Goal: Information Seeking & Learning: Check status

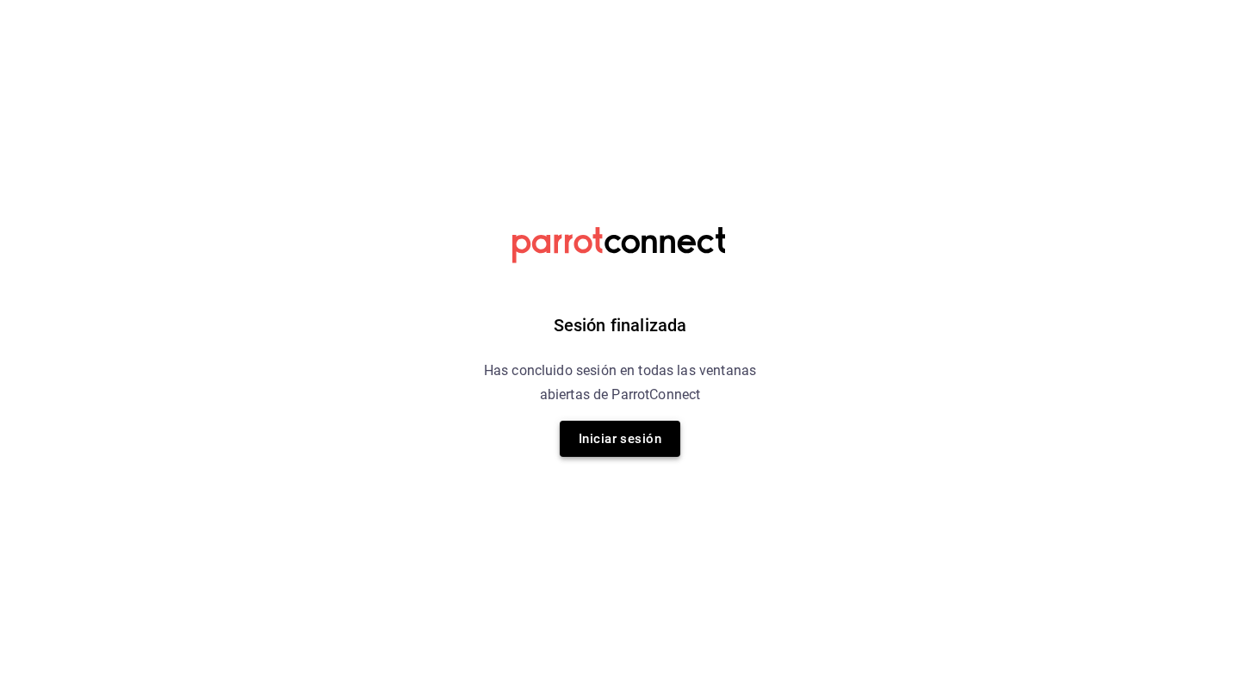
click at [660, 443] on button "Iniciar sesión" at bounding box center [620, 439] width 121 height 36
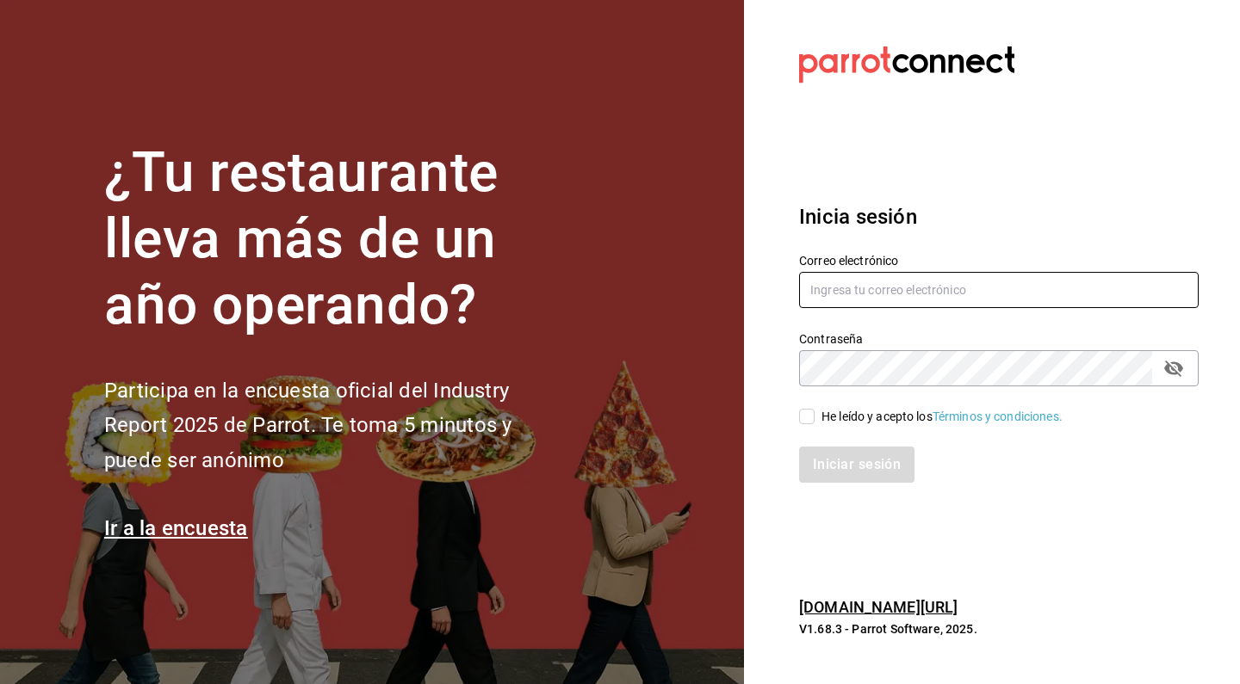
type input "[EMAIL_ADDRESS][DOMAIN_NAME]"
click at [806, 413] on input "He leído y acepto los Términos y condiciones." at bounding box center [806, 416] width 15 height 15
checkbox input "true"
click at [828, 473] on button "Iniciar sesión" at bounding box center [857, 465] width 117 height 36
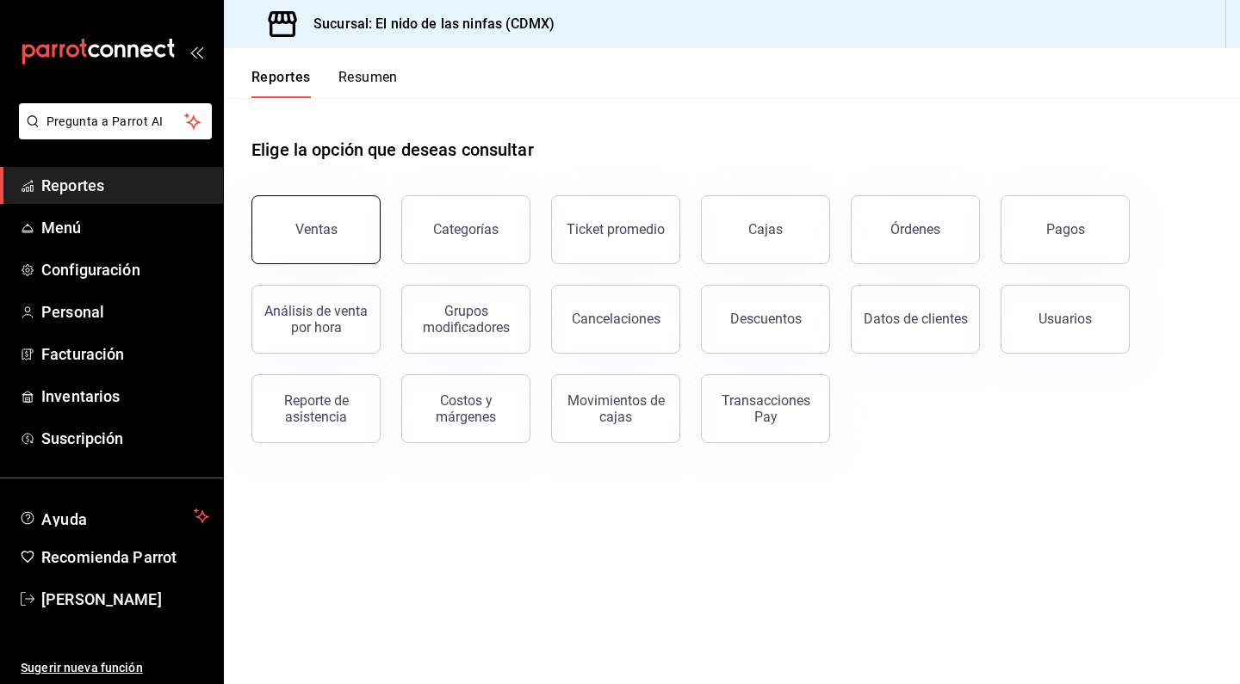
click at [330, 236] on div "Ventas" at bounding box center [316, 229] width 42 height 16
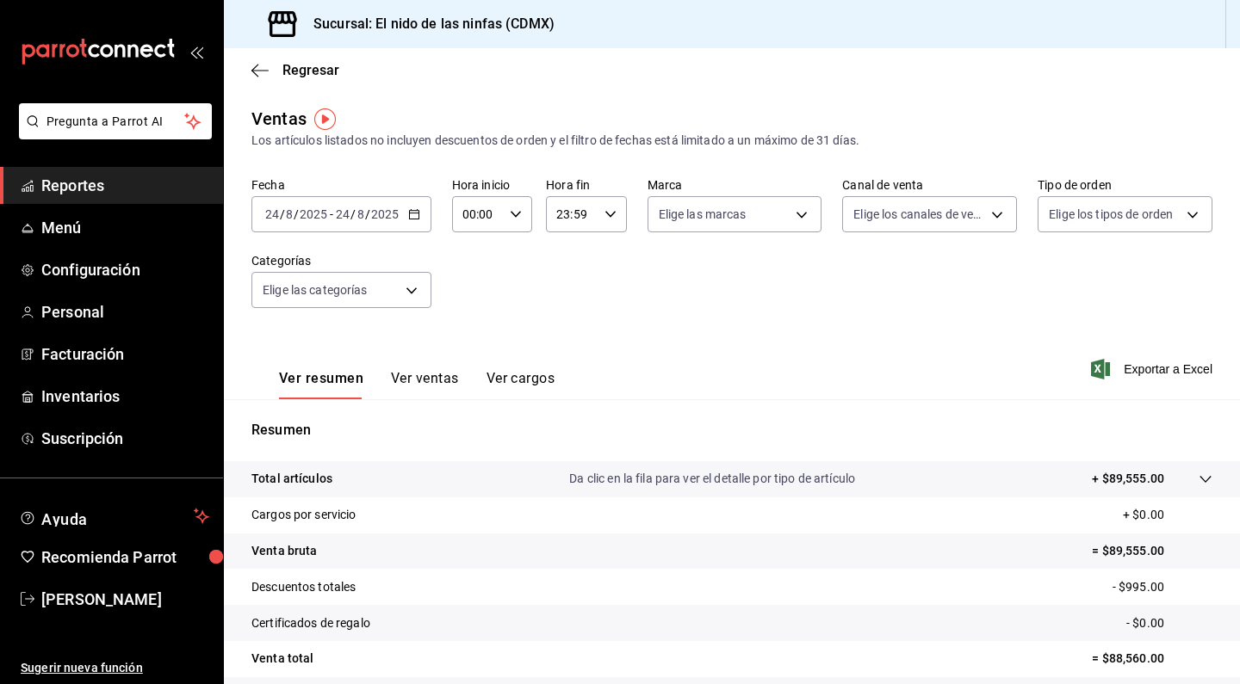
click at [322, 220] on input "2025" at bounding box center [313, 214] width 29 height 14
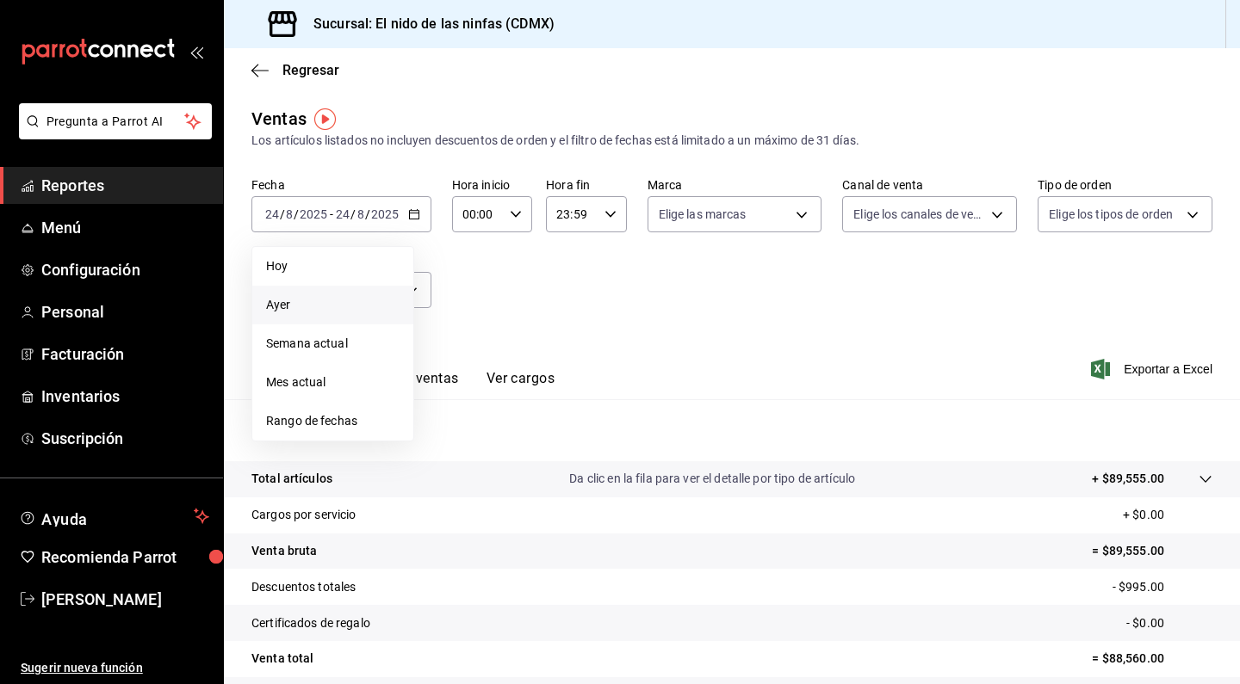
click at [304, 313] on span "Ayer" at bounding box center [332, 305] width 133 height 18
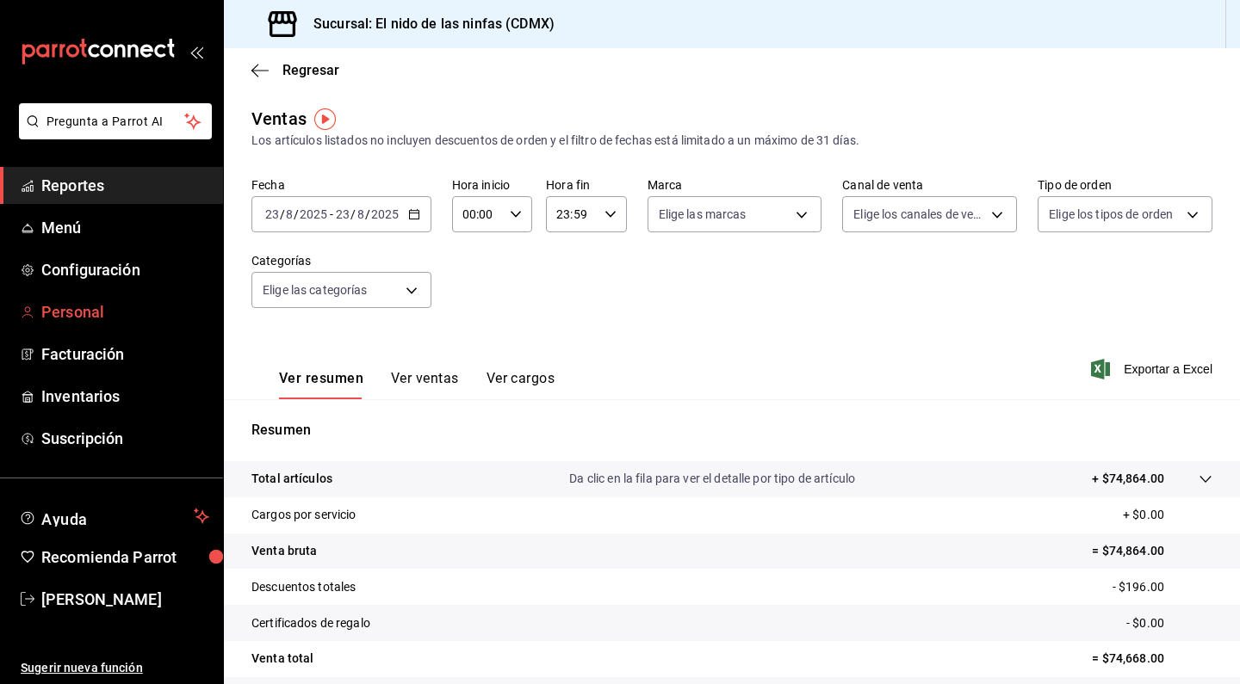
click at [96, 308] on span "Personal" at bounding box center [125, 311] width 168 height 23
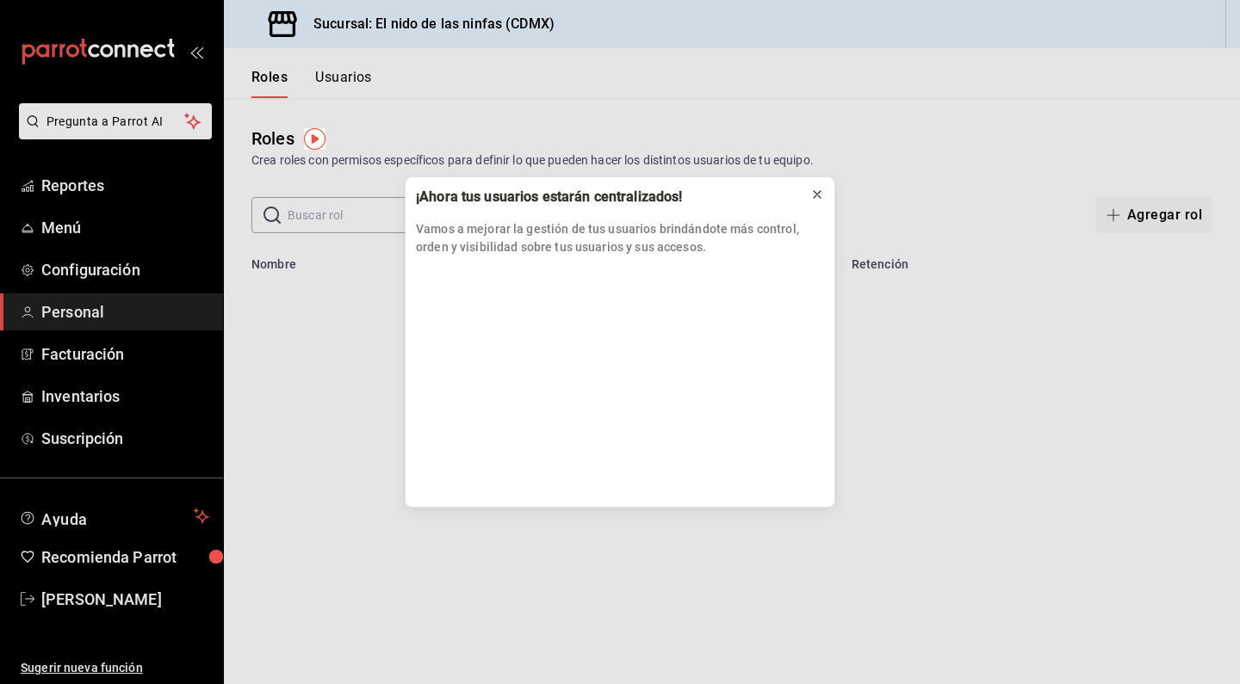
click at [814, 192] on icon at bounding box center [817, 194] width 7 height 7
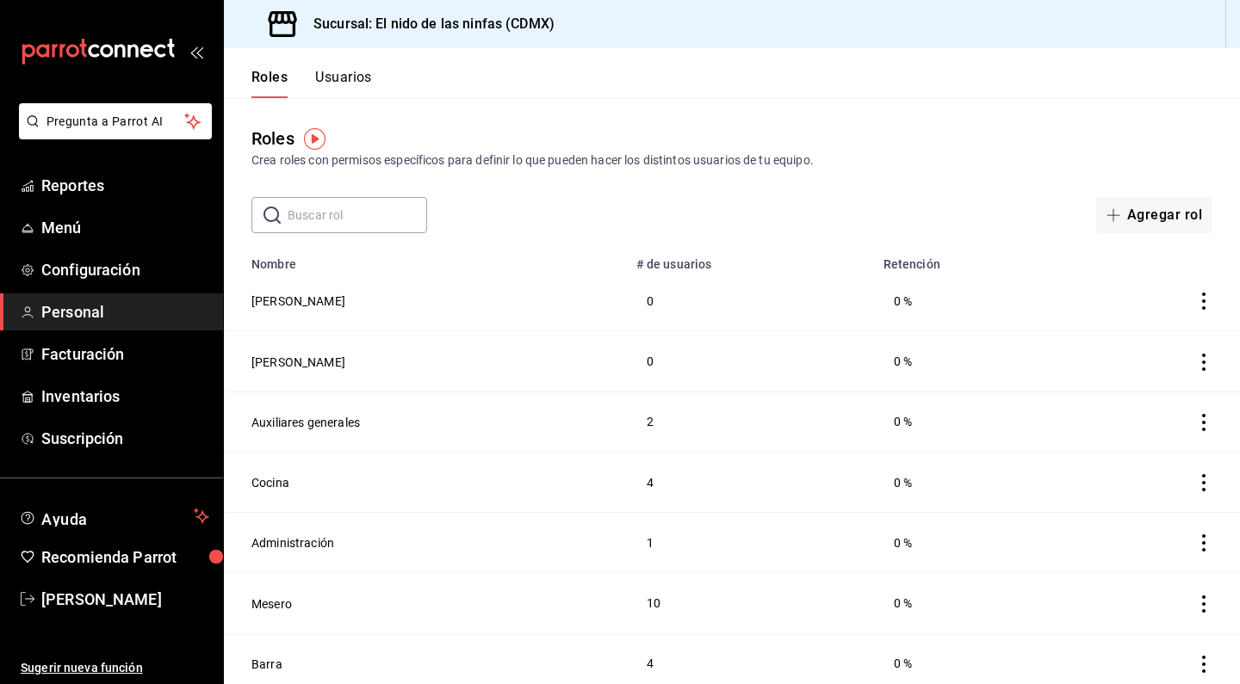
scroll to position [15, 0]
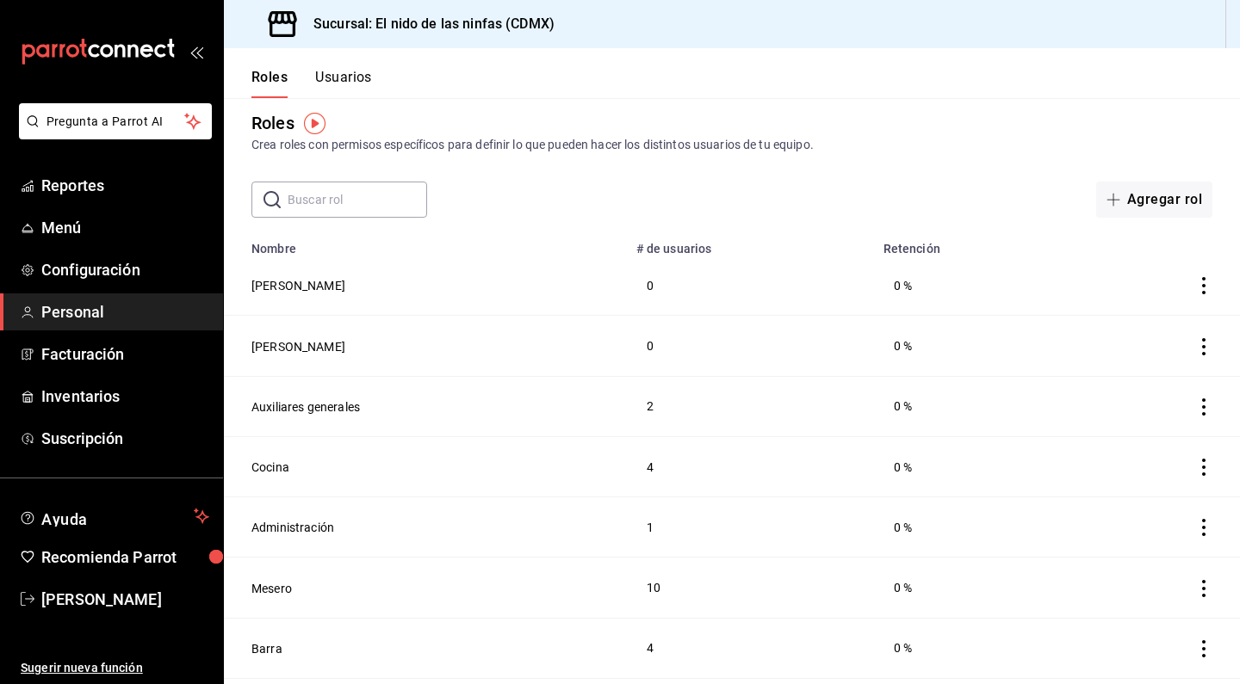
click at [330, 77] on button "Usuarios" at bounding box center [343, 83] width 57 height 29
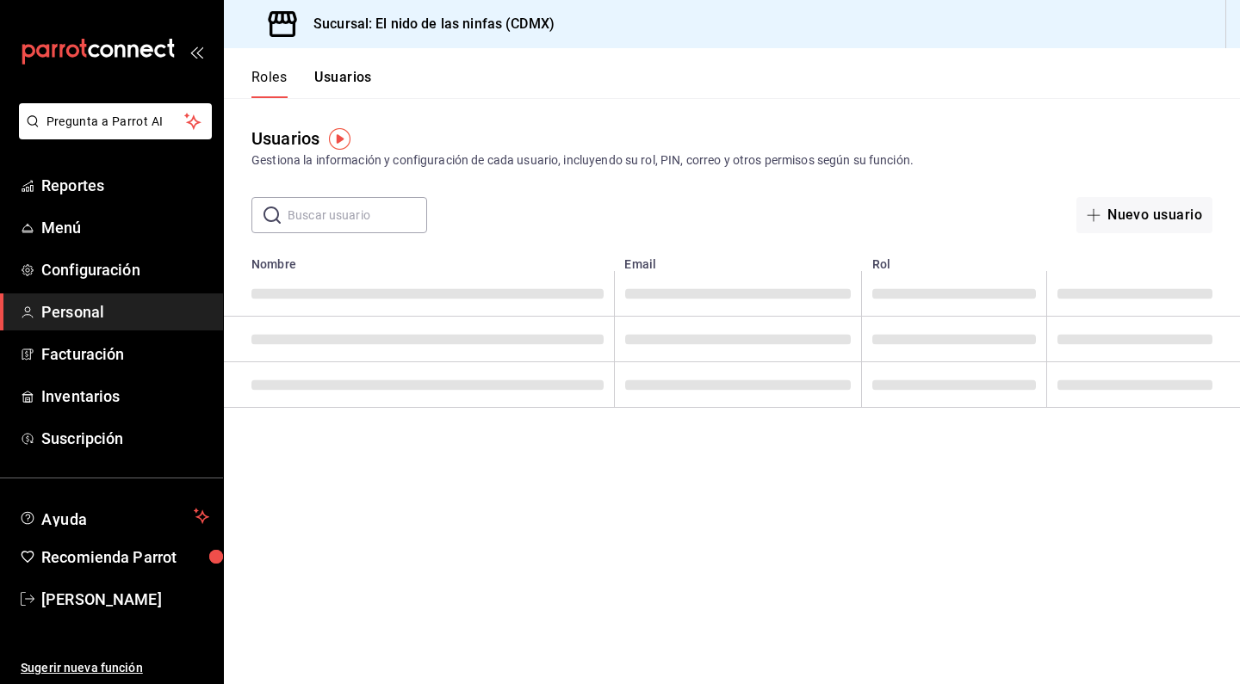
click at [503, 554] on main "Usuarios Gestiona la información y configuración de cada usuario, incluyendo su…" at bounding box center [732, 391] width 1016 height 586
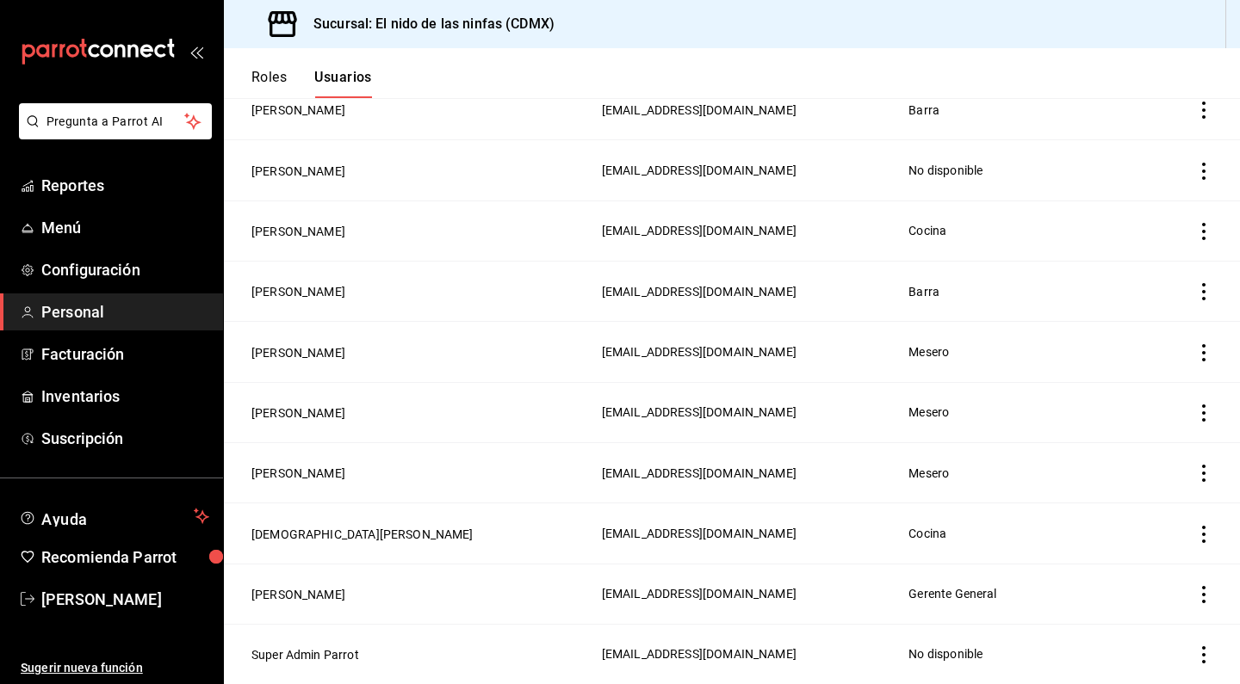
scroll to position [1038, 0]
click at [263, 293] on button "Luis Granados" at bounding box center [298, 291] width 94 height 17
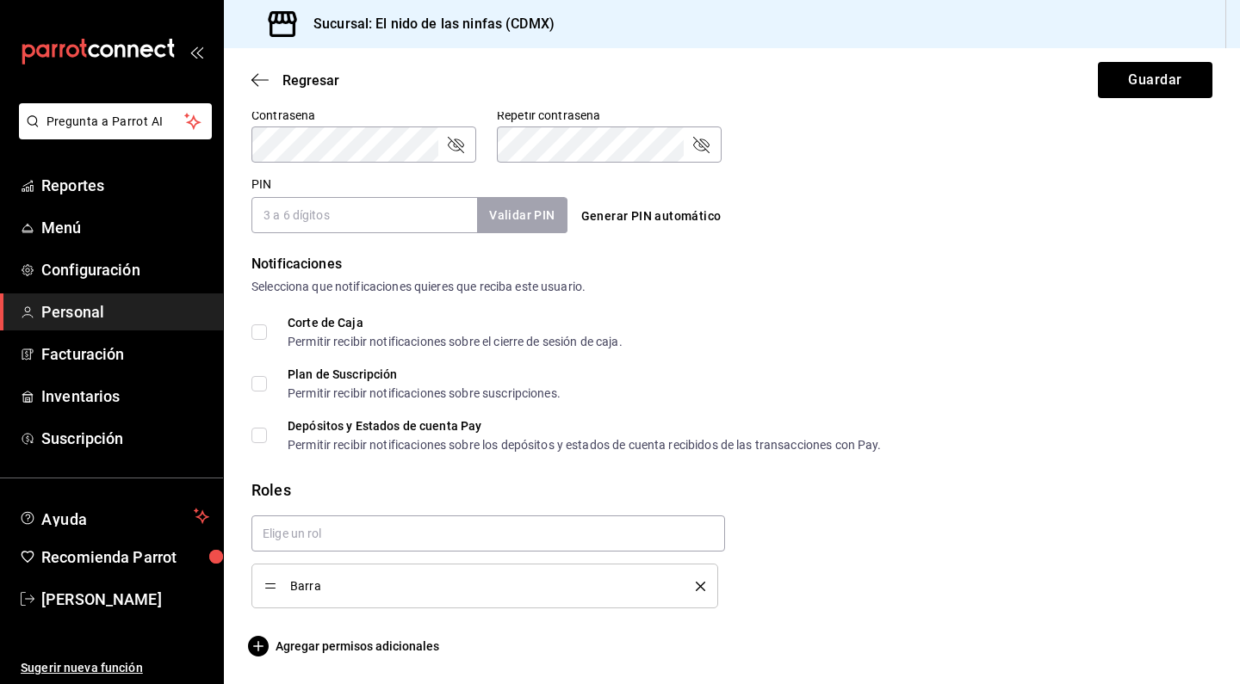
scroll to position [748, 0]
click at [261, 73] on icon "button" at bounding box center [259, 79] width 17 height 15
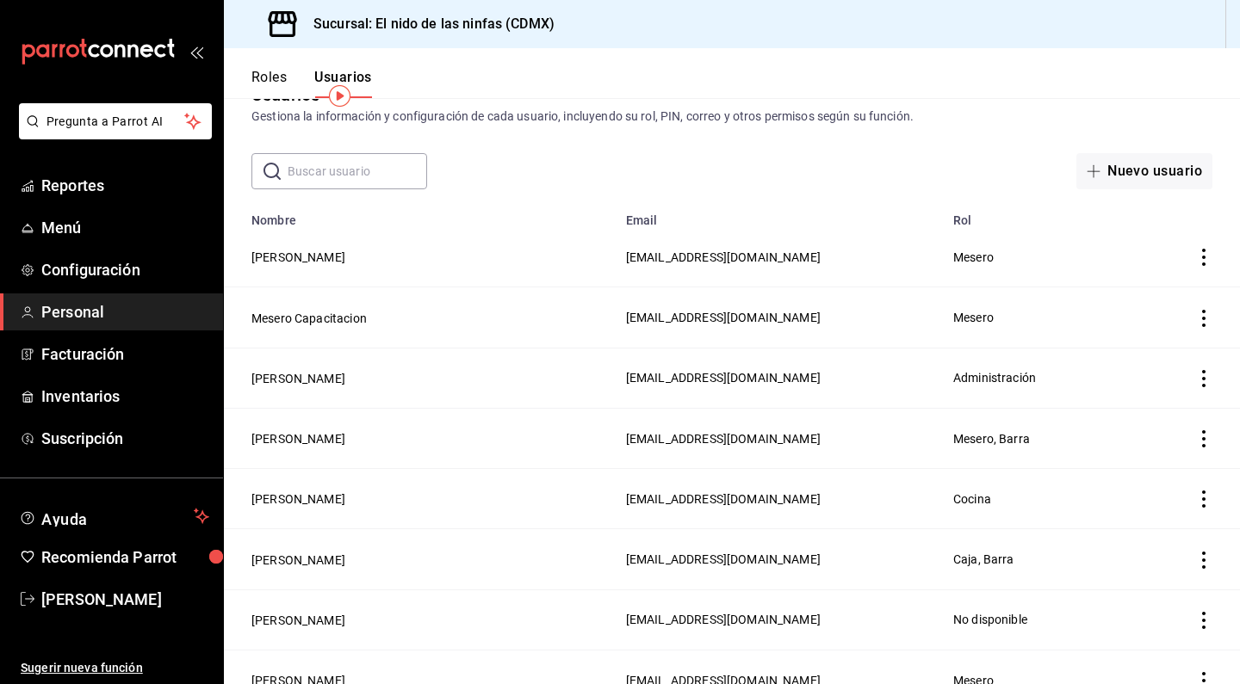
scroll to position [42, 0]
click at [294, 265] on button "Mauricio Montoya" at bounding box center [298, 259] width 94 height 17
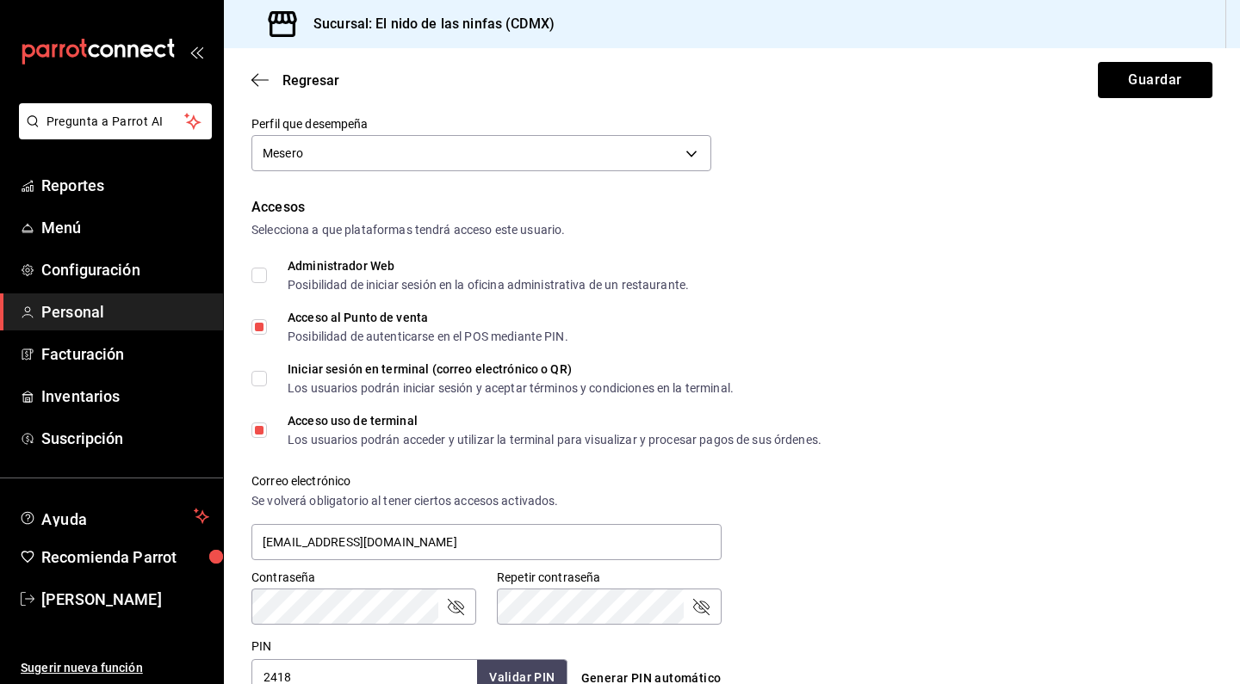
scroll to position [455, 0]
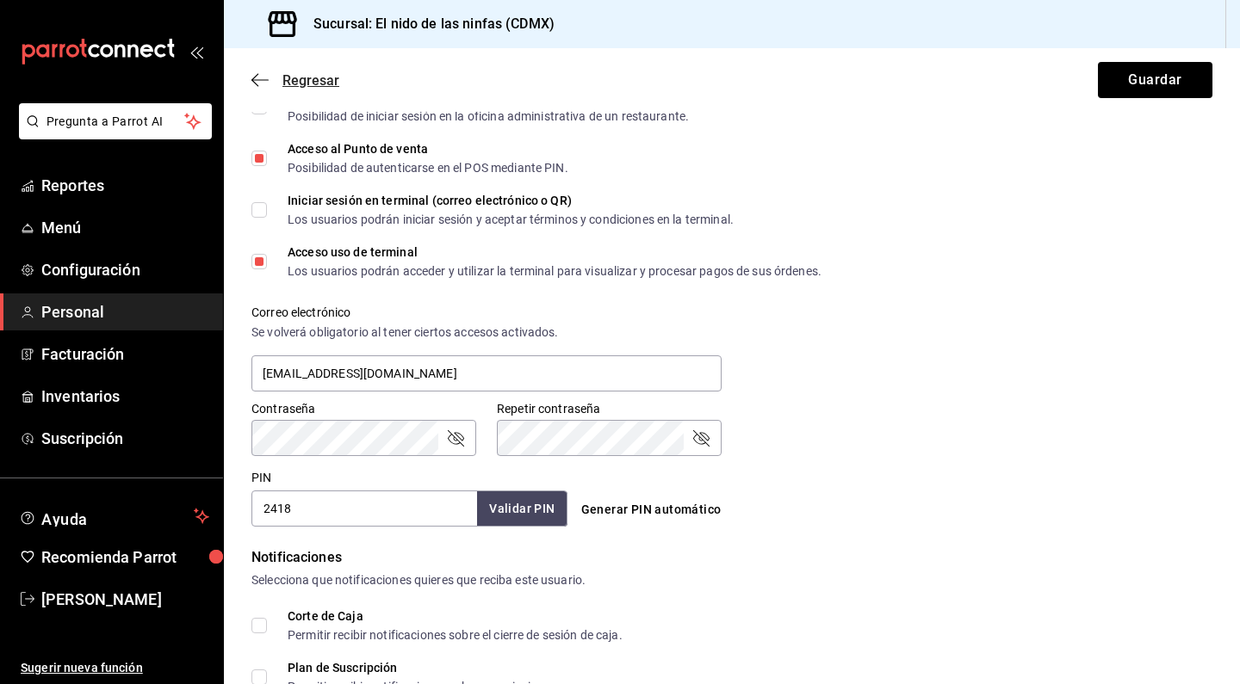
click at [256, 77] on icon "button" at bounding box center [259, 79] width 17 height 15
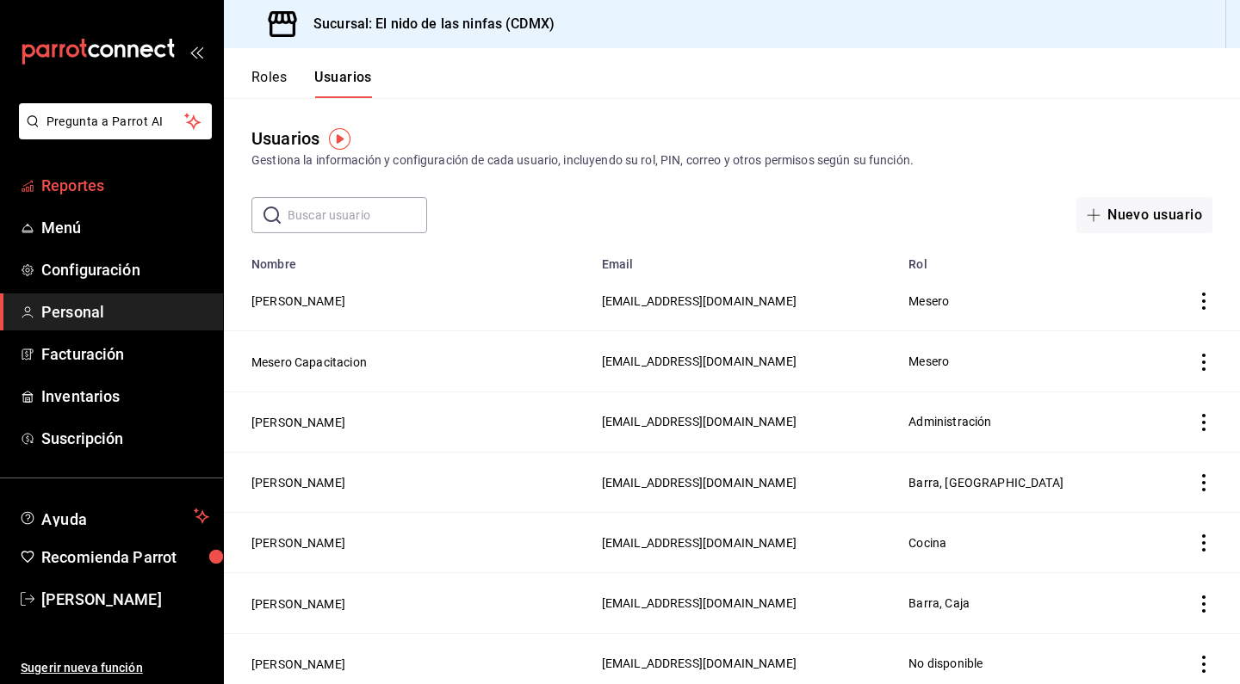
click at [88, 179] on span "Reportes" at bounding box center [125, 185] width 168 height 23
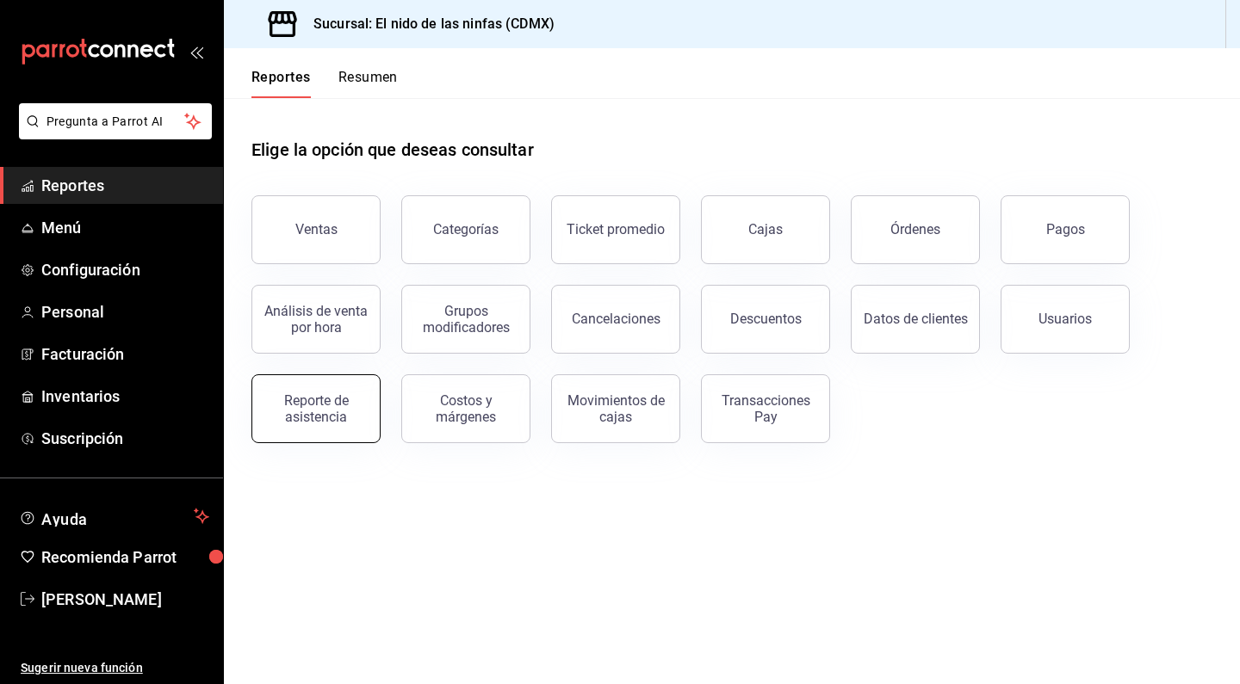
click at [333, 435] on button "Reporte de asistencia" at bounding box center [315, 409] width 129 height 69
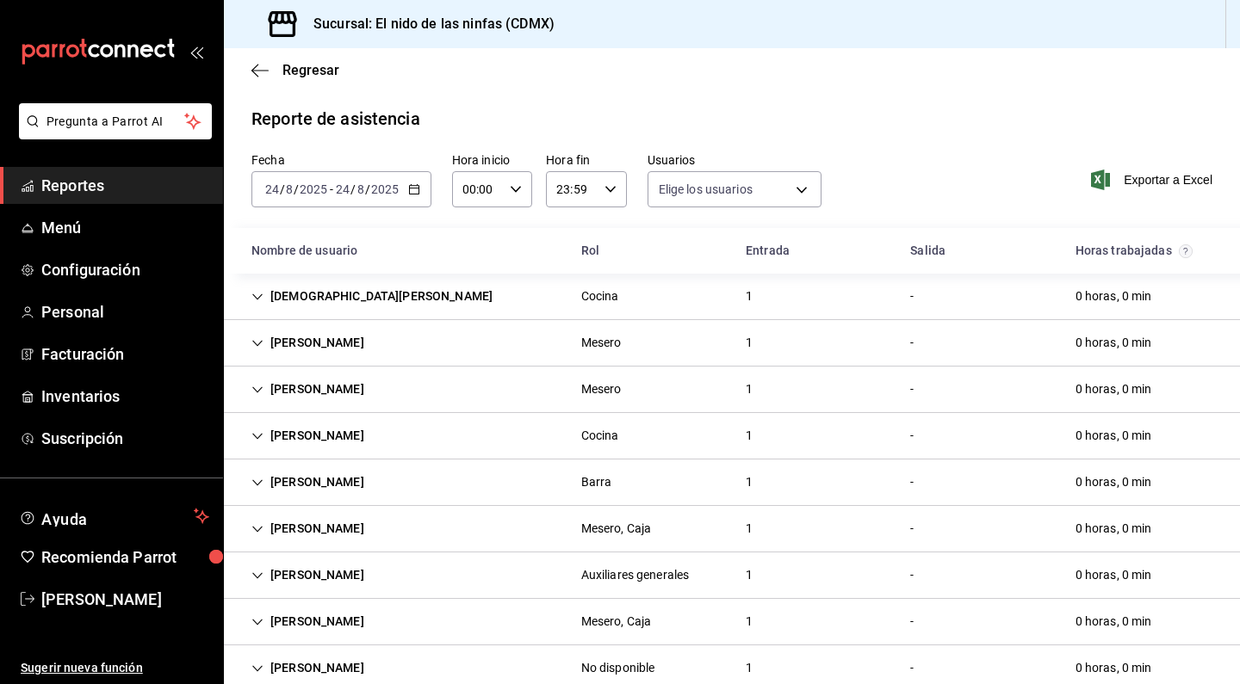
type input "f173dc28-cd37-4426-b6e2-67a35de93594,13bcedf5-9fb9-4363-bb34-efa653aac1fb,0a498…"
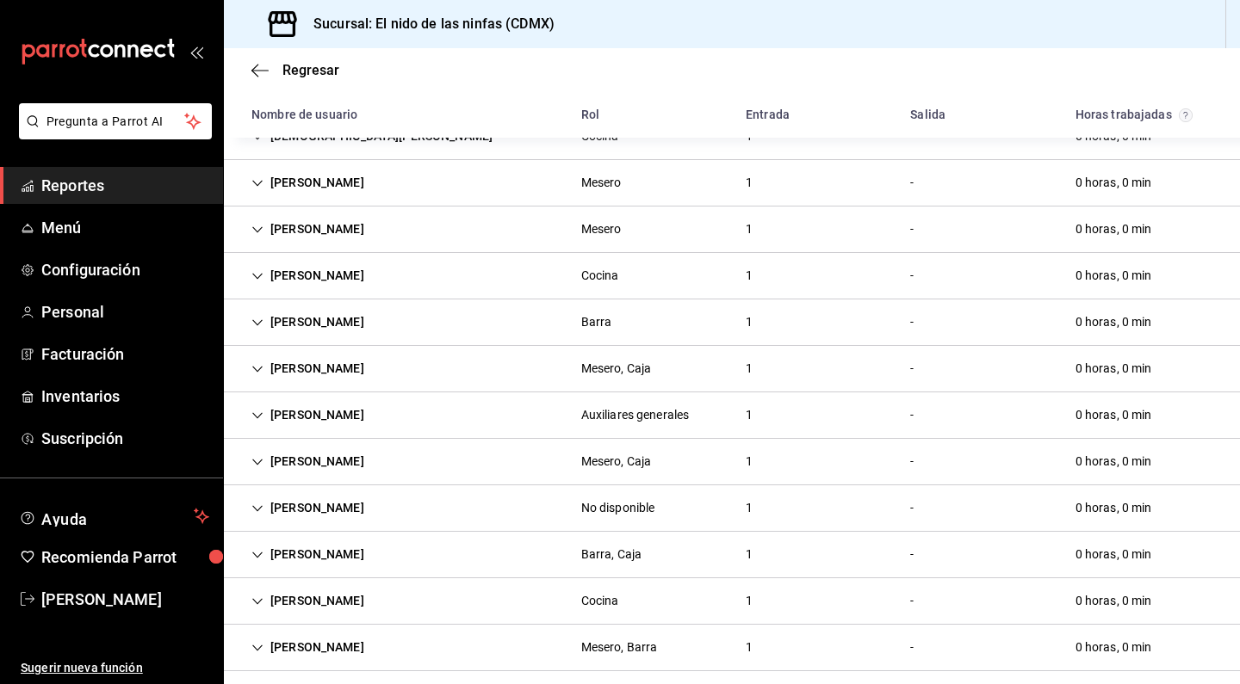
scroll to position [162, 0]
click at [261, 369] on icon "Cell" at bounding box center [257, 368] width 12 height 12
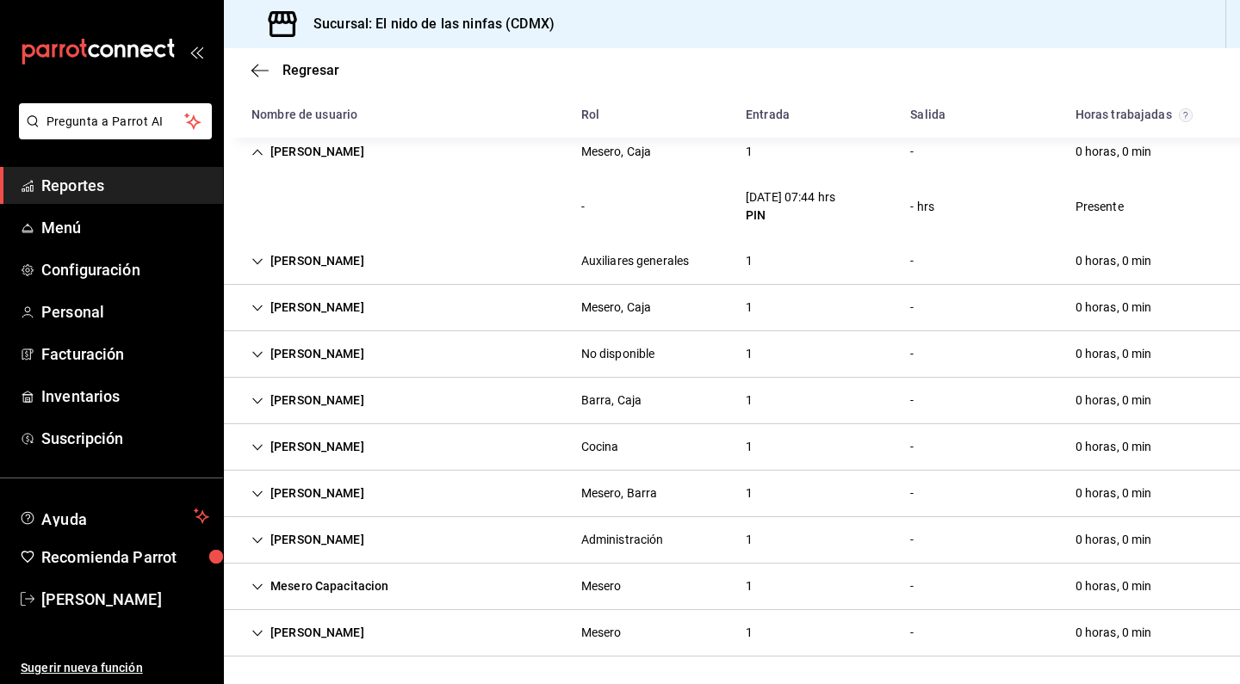
scroll to position [377, 0]
click at [261, 74] on icon "button" at bounding box center [259, 70] width 17 height 15
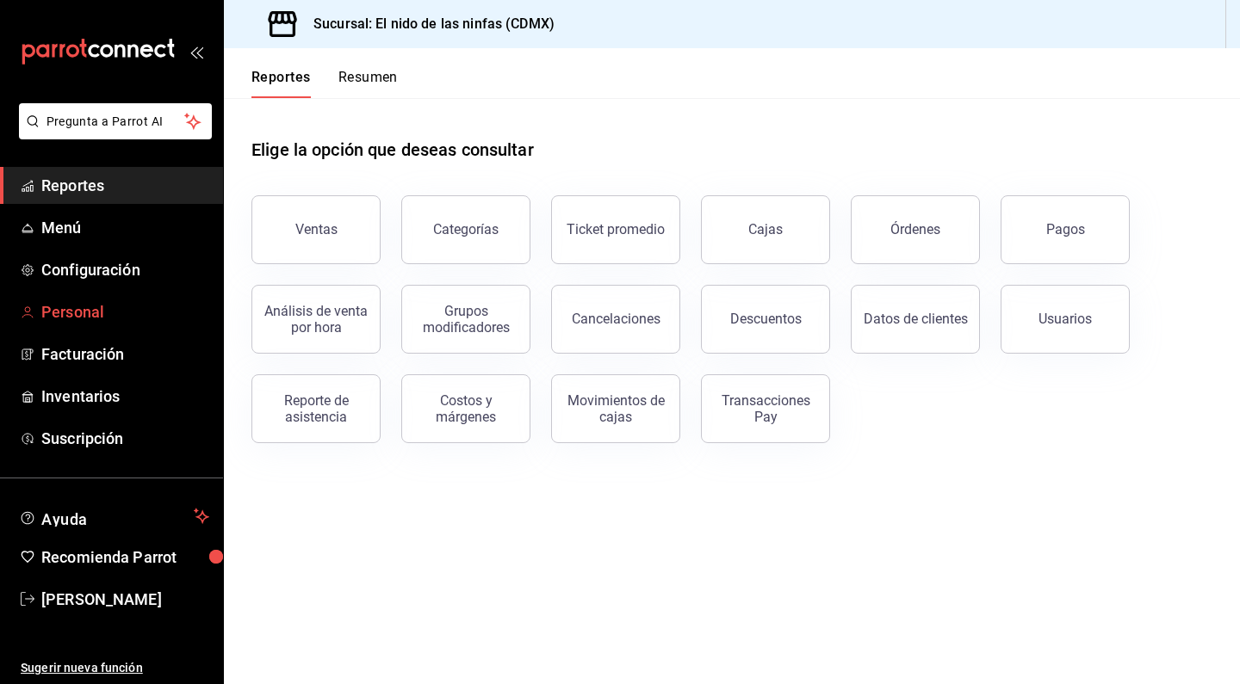
click at [125, 313] on span "Personal" at bounding box center [125, 311] width 168 height 23
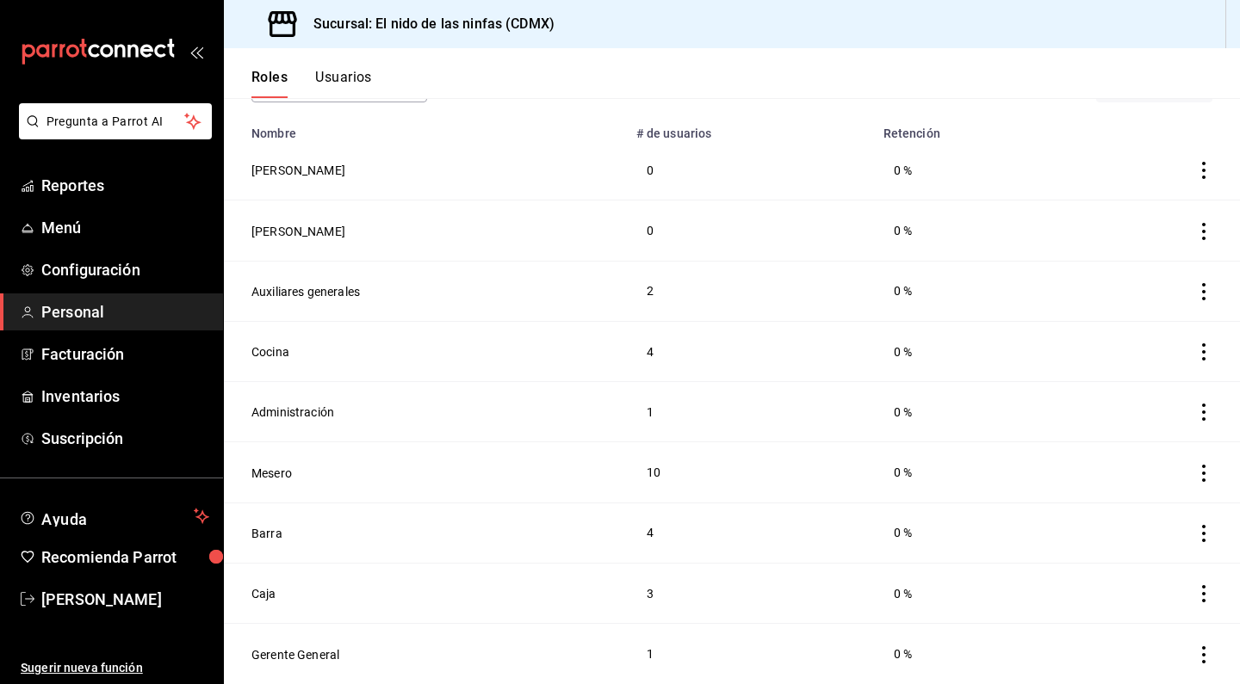
scroll to position [102, 0]
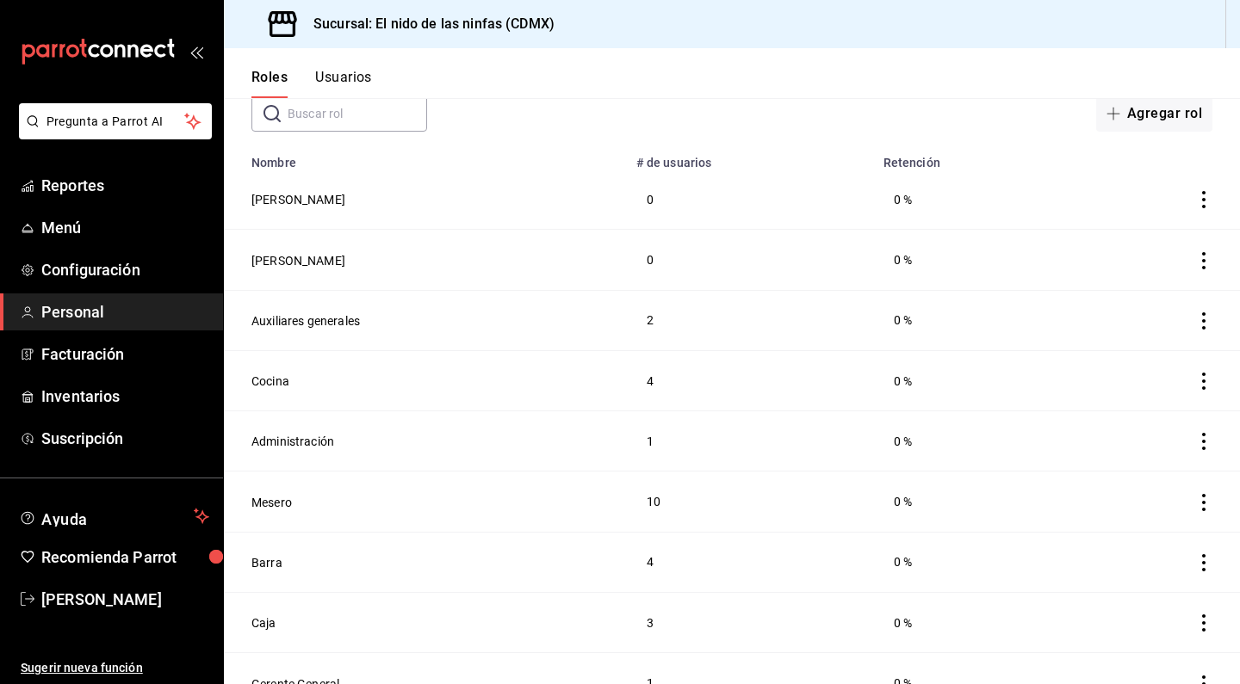
click at [332, 84] on button "Usuarios" at bounding box center [343, 83] width 57 height 29
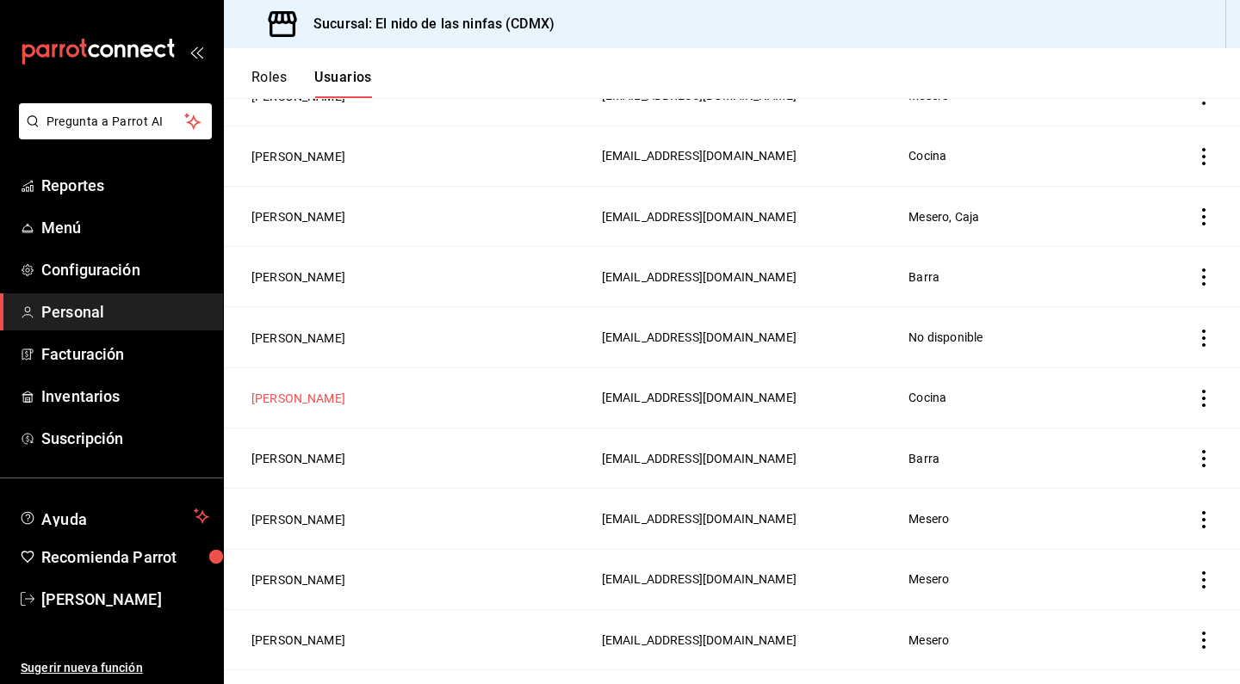
scroll to position [873, 0]
click at [1200, 583] on icon "actions" at bounding box center [1203, 578] width 17 height 17
click at [1163, 601] on span "Eliminar" at bounding box center [1141, 603] width 44 height 14
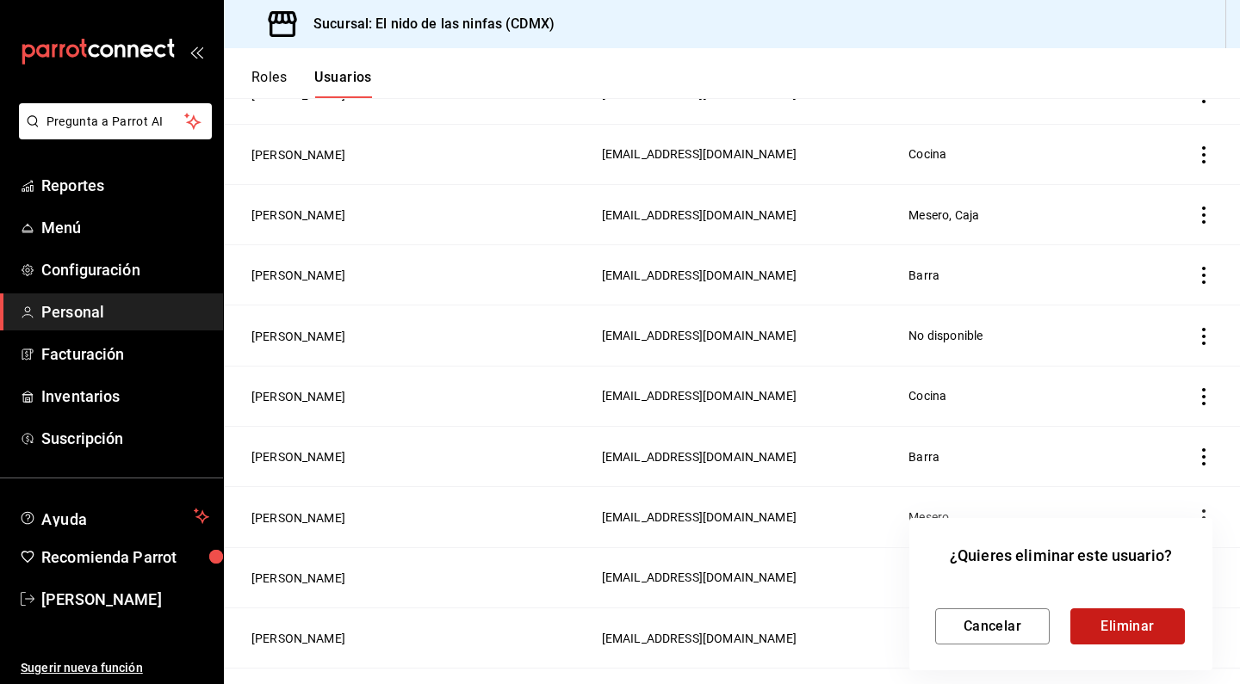
click at [1125, 629] on button "Eliminar" at bounding box center [1127, 627] width 115 height 36
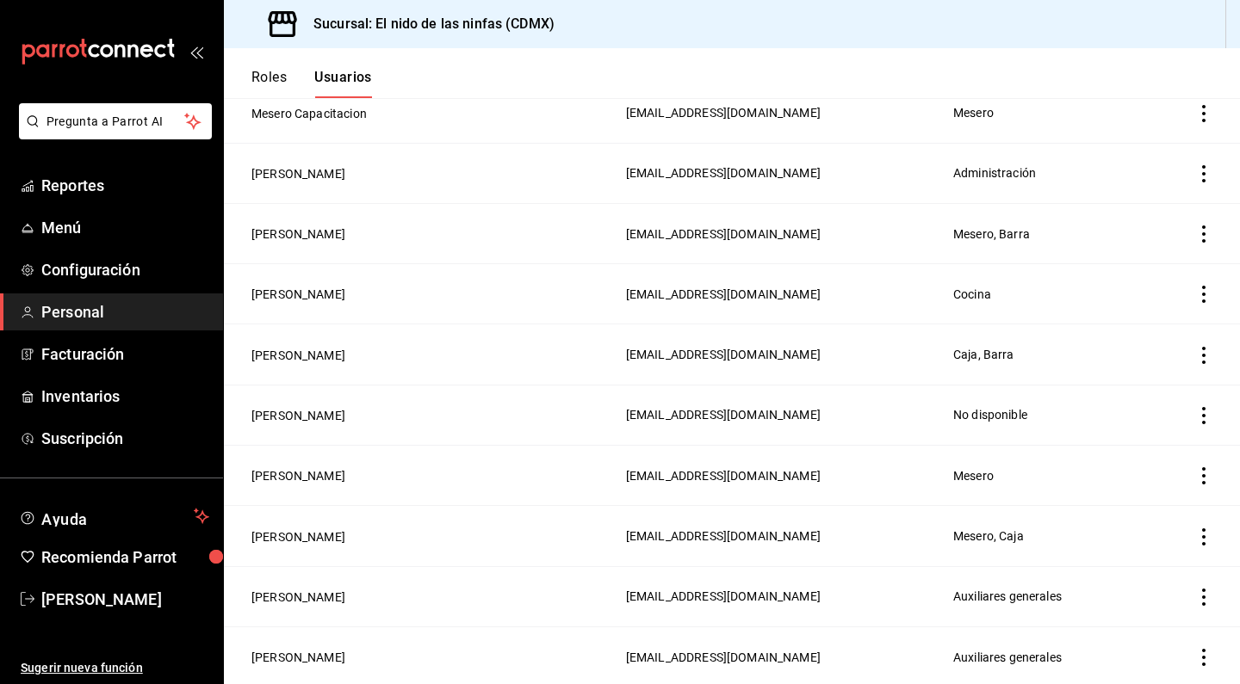
scroll to position [248, 0]
click at [94, 191] on span "Reportes" at bounding box center [125, 185] width 168 height 23
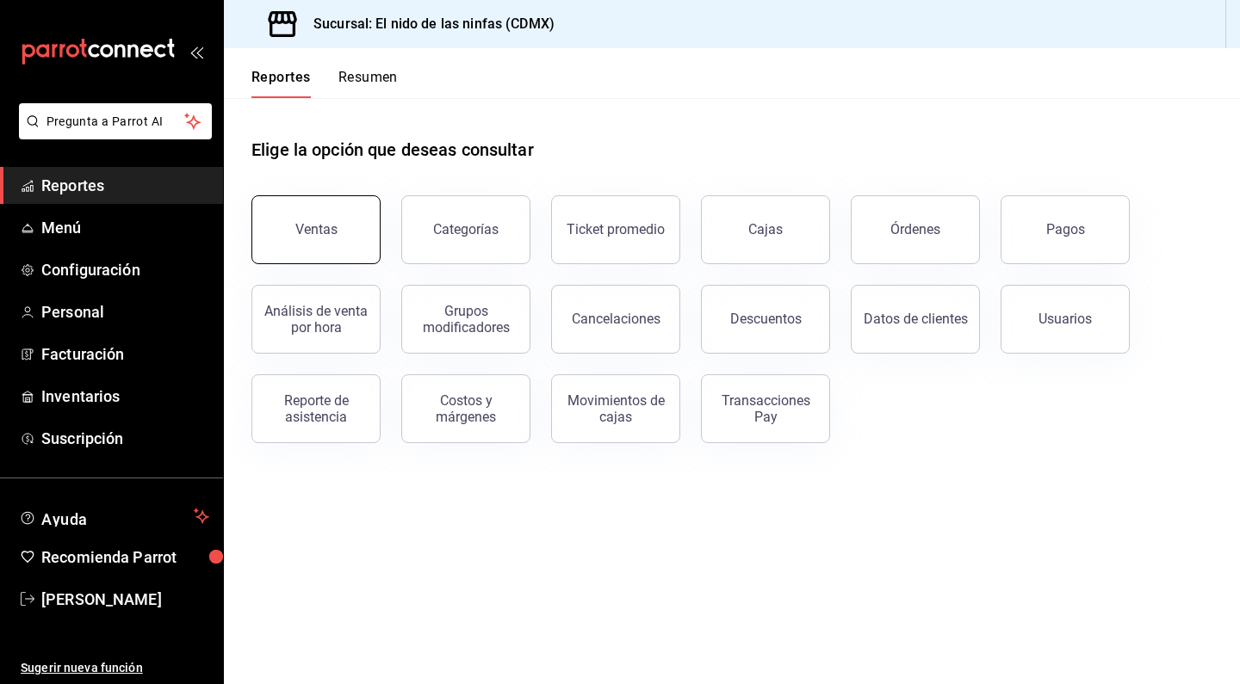
click at [310, 237] on div "Ventas" at bounding box center [316, 229] width 42 height 16
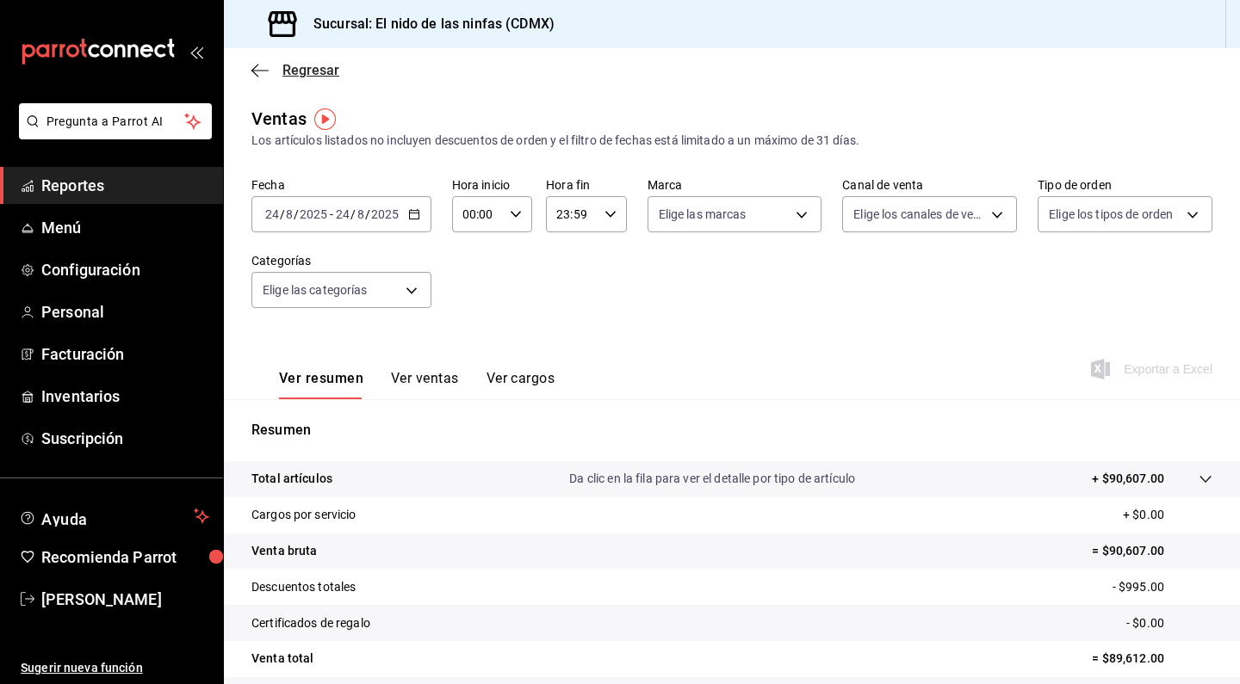
click at [257, 70] on icon "button" at bounding box center [259, 70] width 17 height 1
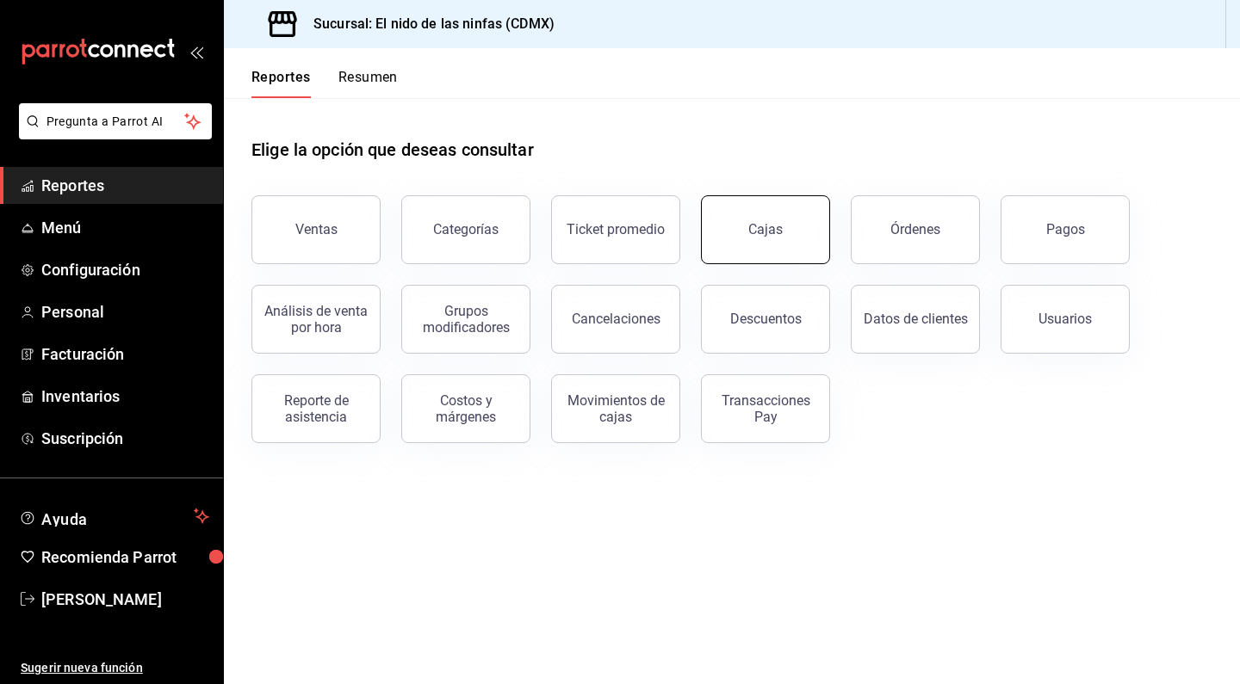
click at [794, 222] on button "Cajas" at bounding box center [765, 229] width 129 height 69
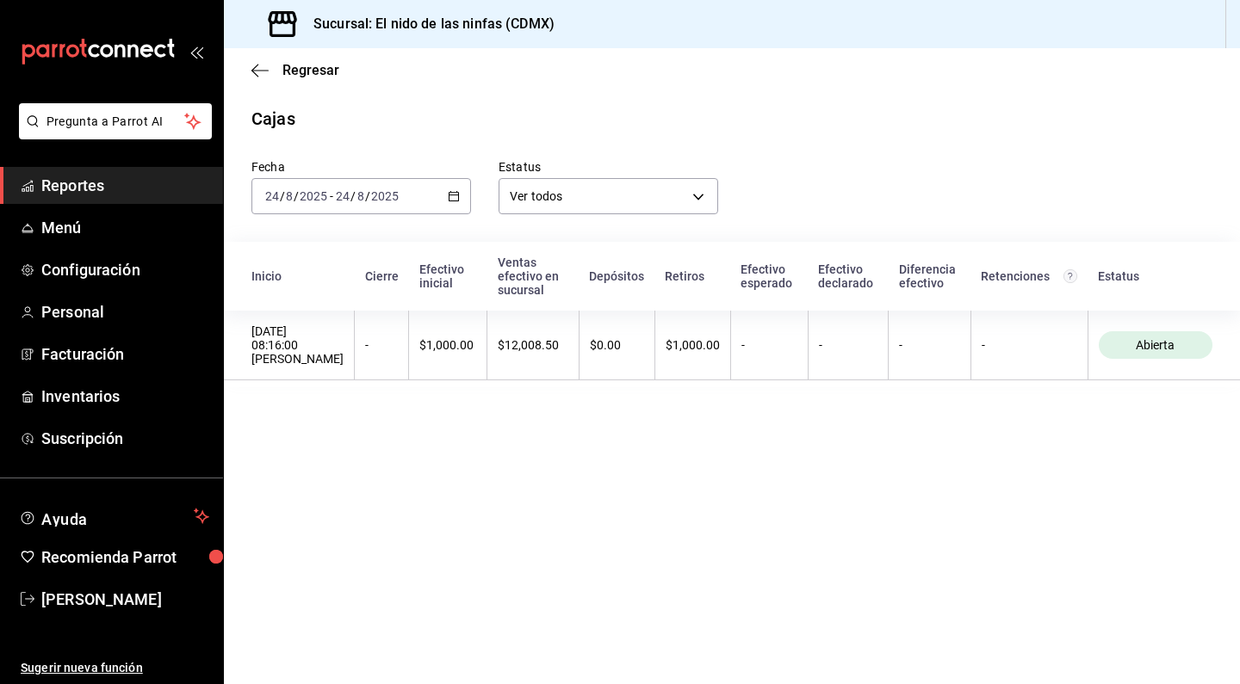
click at [783, 241] on div "Fecha 2025-08-24 24 / 8 / 2025 - 2025-08-24 24 / 8 / 2025 Estatus Ver todos ALL…" at bounding box center [731, 260] width 961 height 256
click at [404, 179] on div "2025-08-24 24 / 8 / 2025 - 2025-08-24 24 / 8 / 2025" at bounding box center [361, 196] width 220 height 36
click at [319, 279] on span "Ayer" at bounding box center [332, 287] width 133 height 18
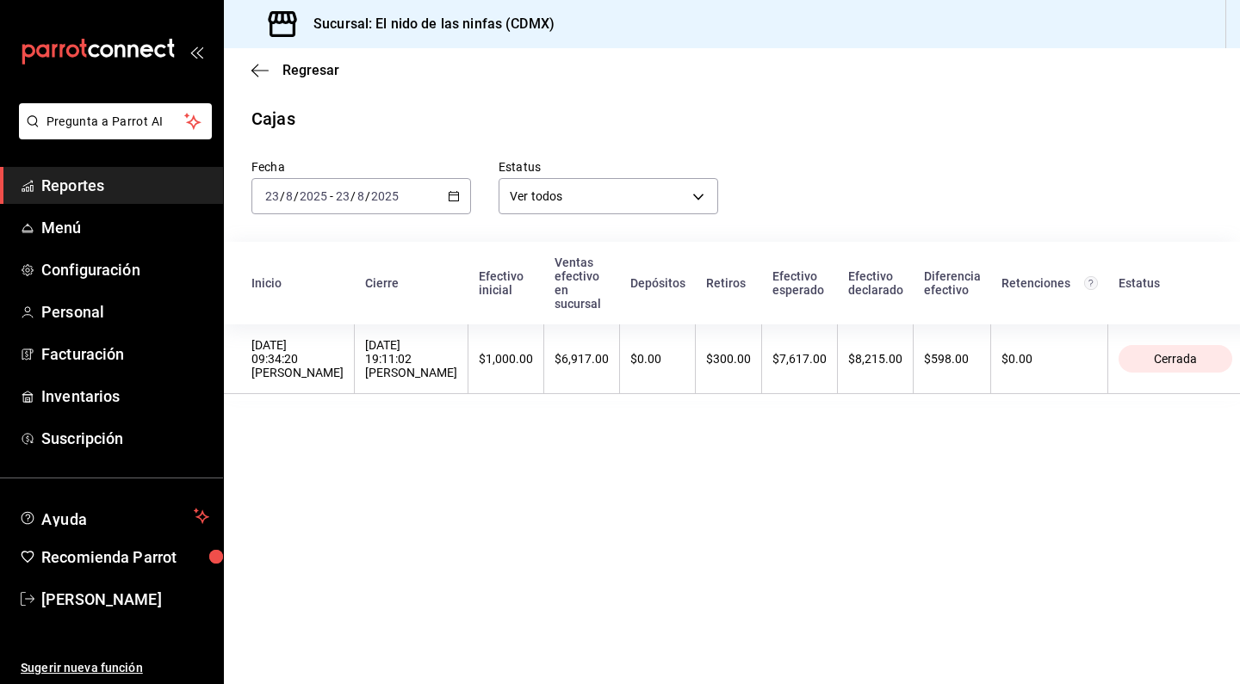
click at [313, 193] on input "2025" at bounding box center [313, 196] width 29 height 14
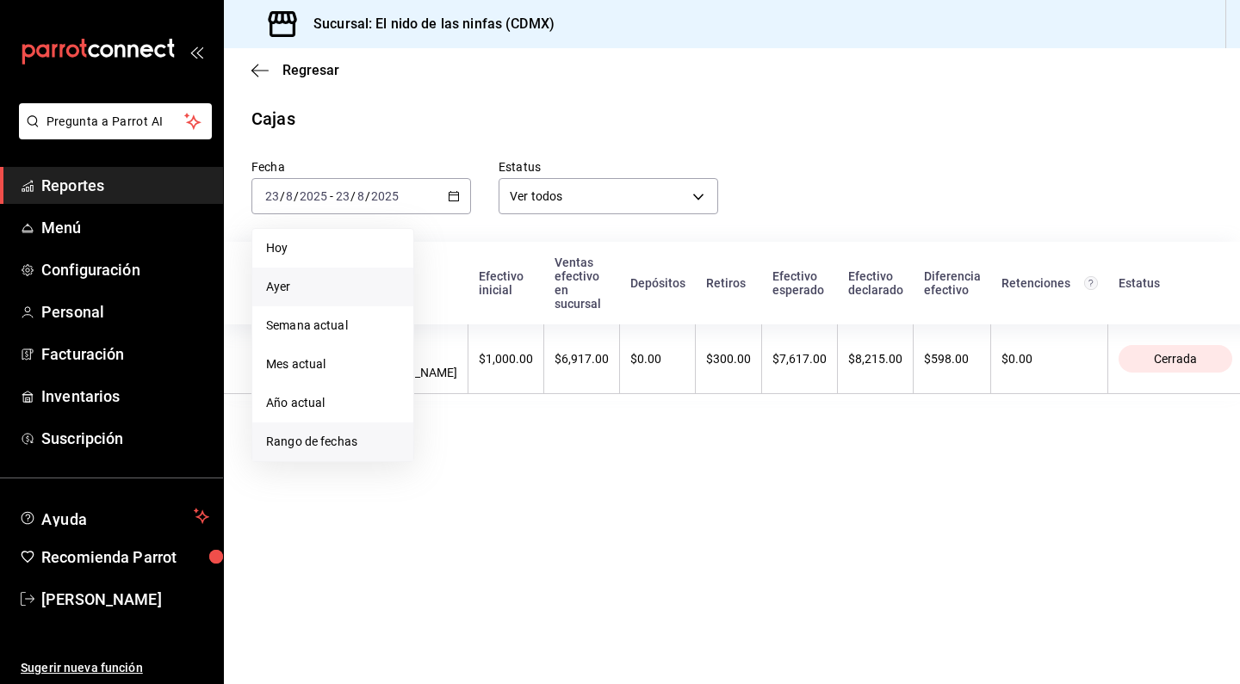
click at [316, 454] on li "Rango de fechas" at bounding box center [332, 442] width 161 height 39
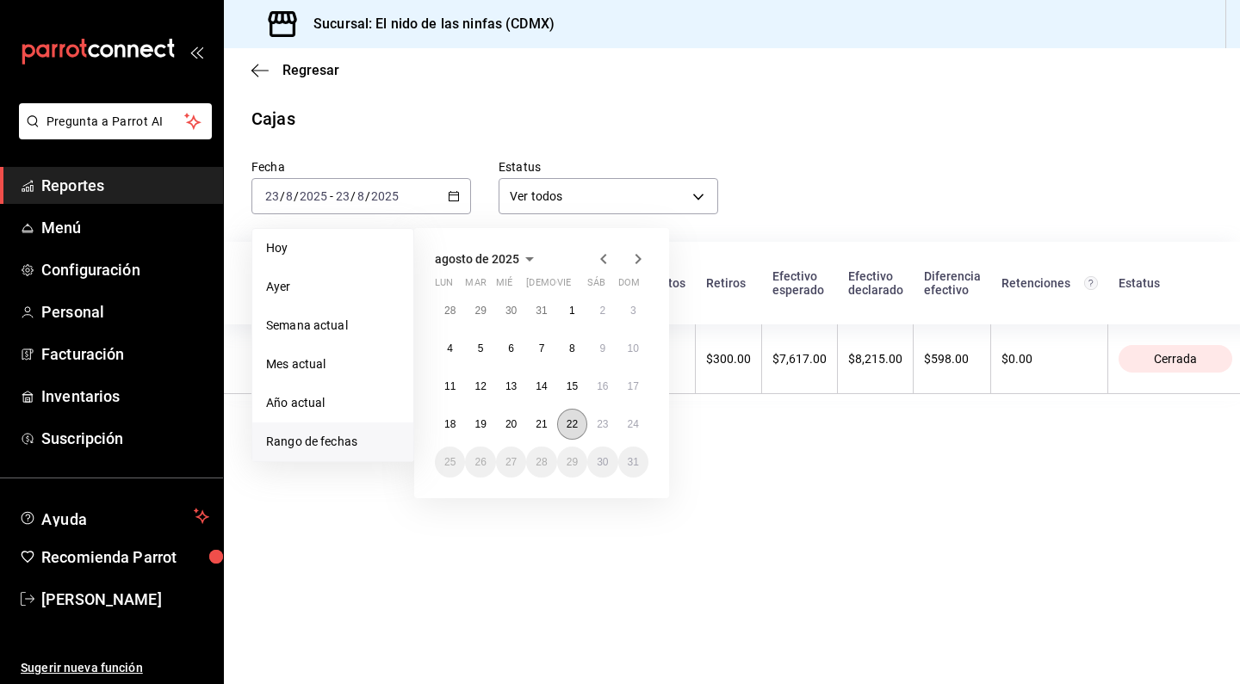
click at [566, 436] on button "22" at bounding box center [572, 424] width 30 height 31
click at [567, 430] on abbr "22" at bounding box center [571, 424] width 11 height 12
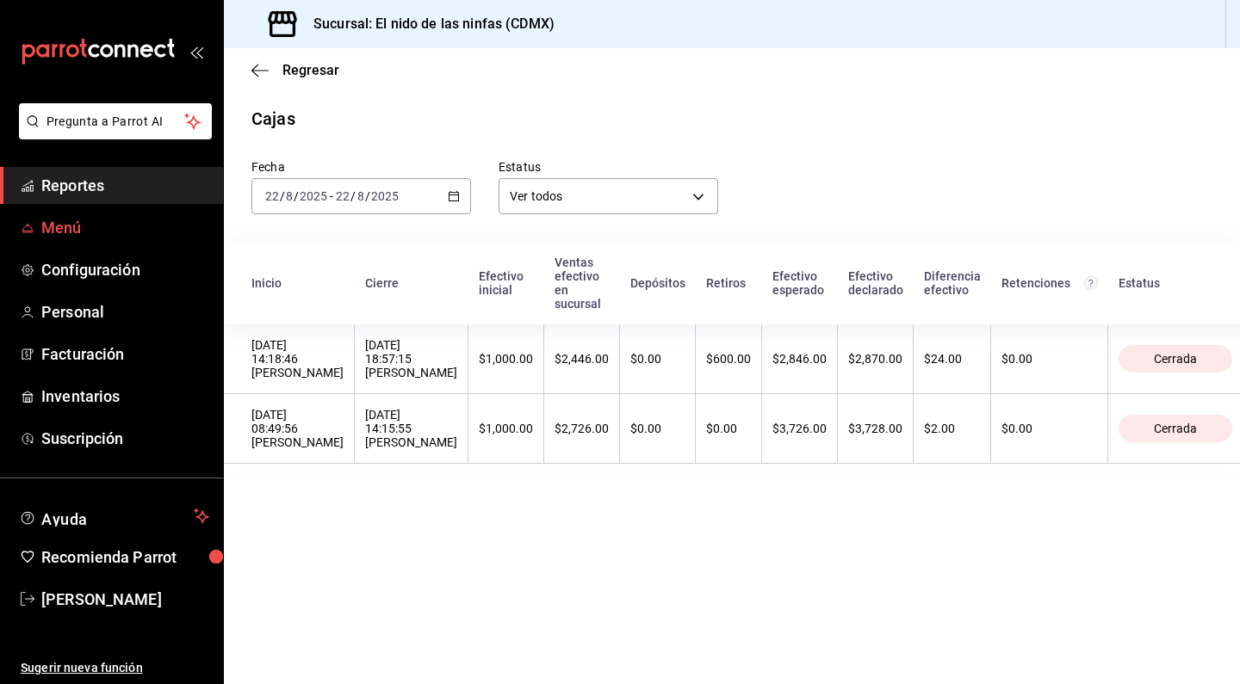
click at [123, 210] on link "Menú" at bounding box center [111, 227] width 223 height 37
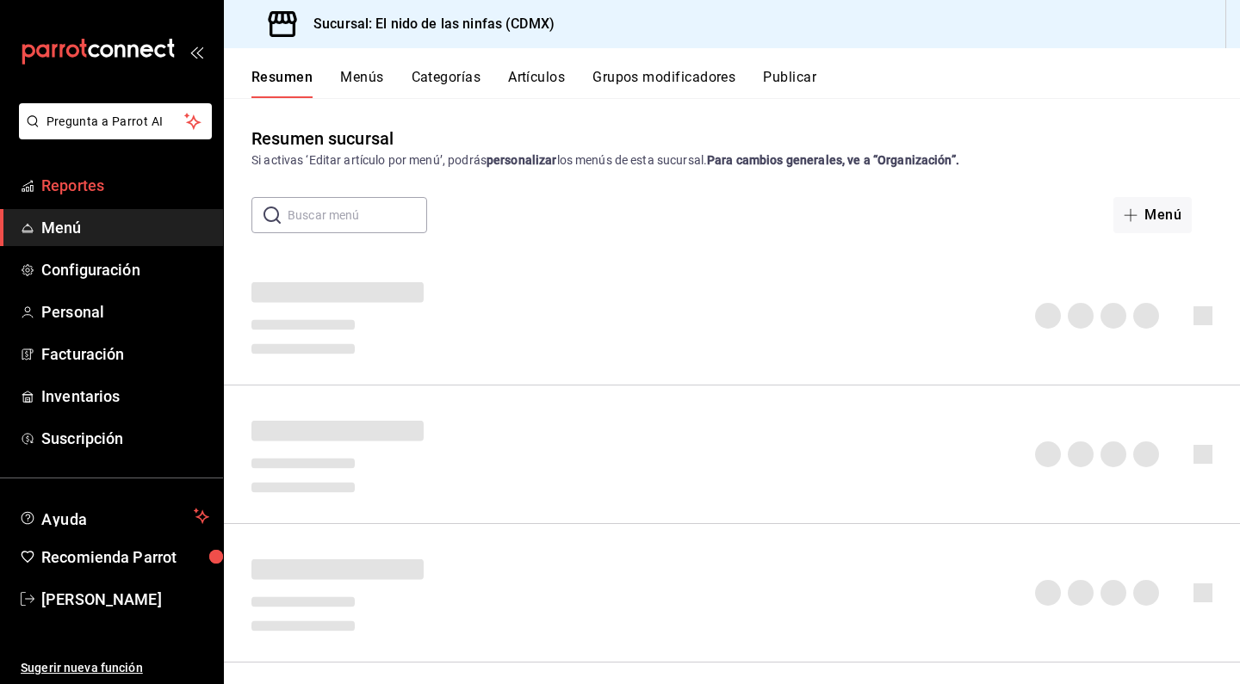
click at [114, 192] on span "Reportes" at bounding box center [125, 185] width 168 height 23
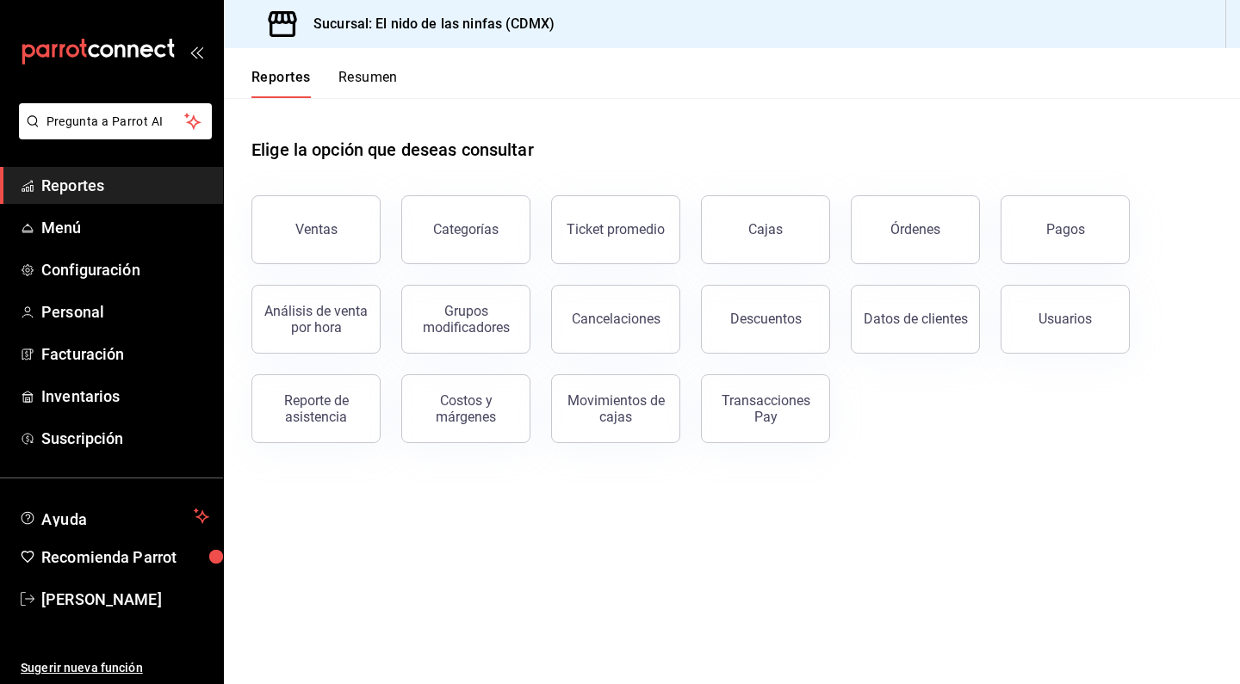
click at [114, 192] on span "Reportes" at bounding box center [125, 185] width 168 height 23
click at [621, 341] on button "Cancelaciones" at bounding box center [615, 319] width 129 height 69
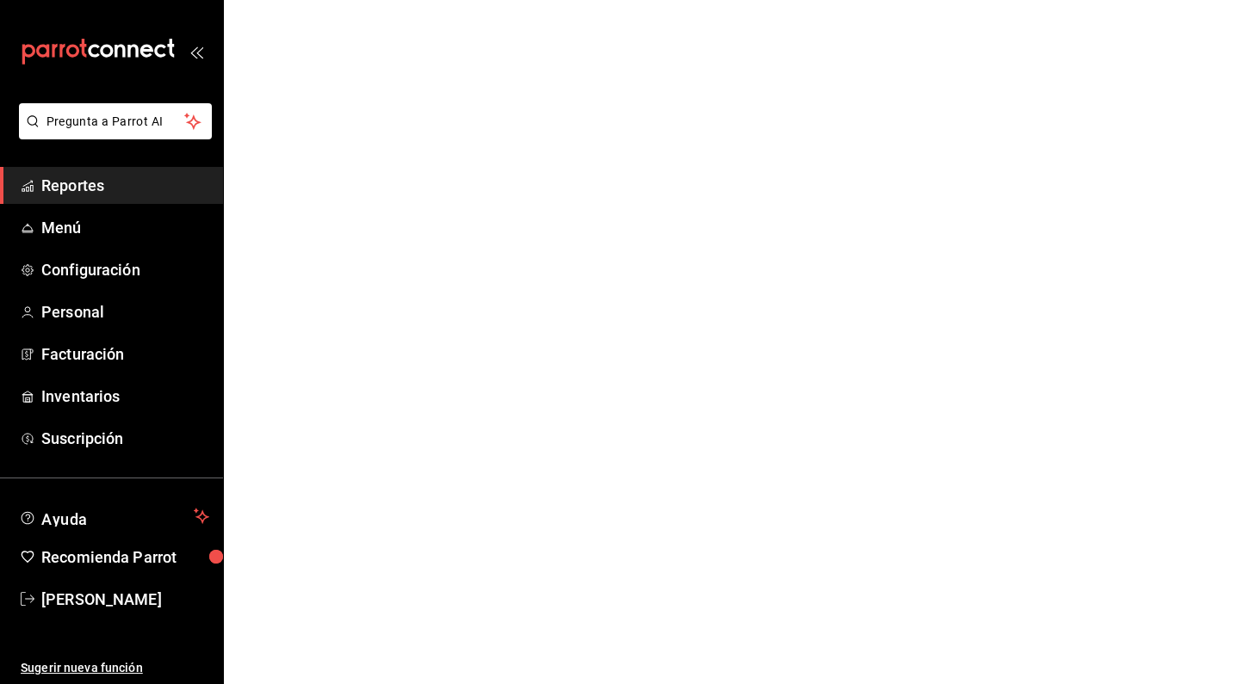
click at [461, 0] on html "Pregunta a Parrot AI Reportes Menú Configuración Personal Facturación Inventari…" at bounding box center [620, 0] width 1240 height 0
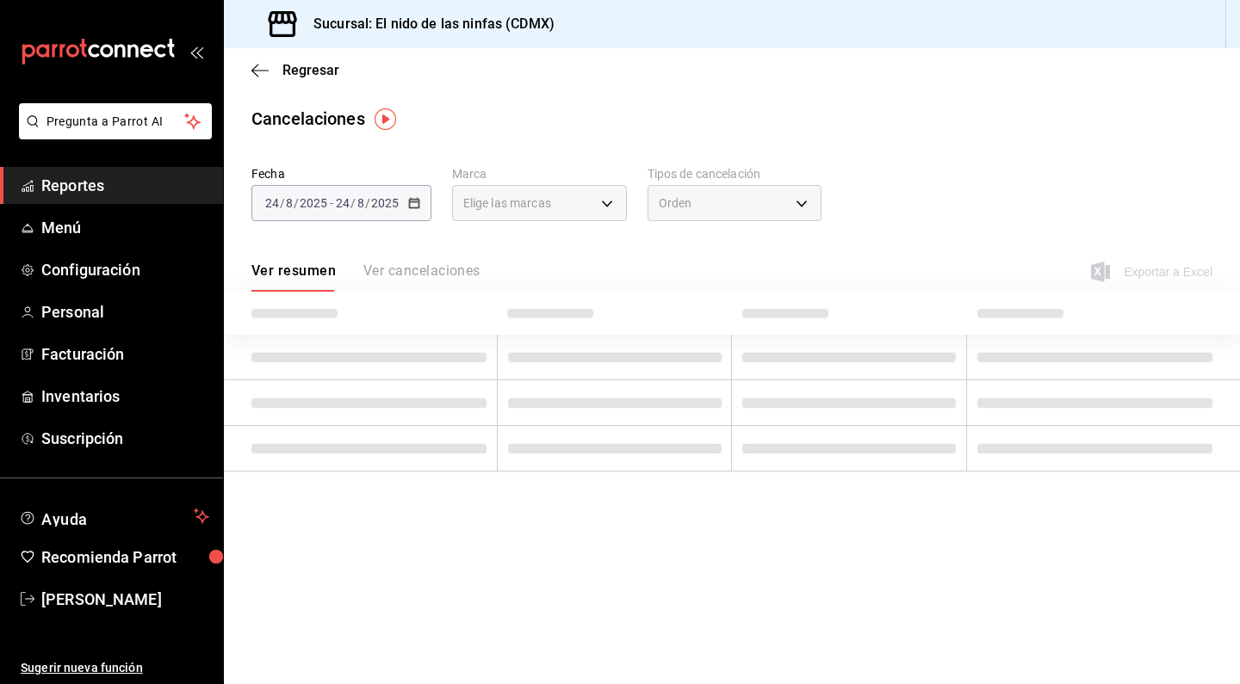
type input "[object Object]"
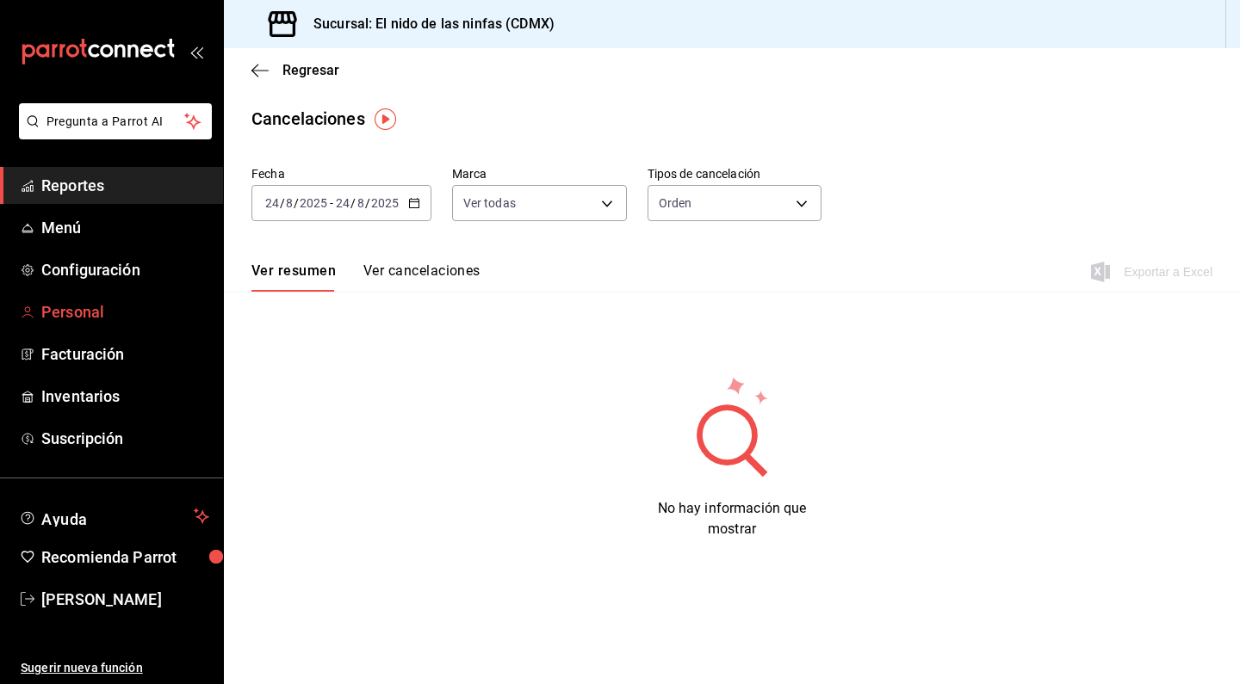
click at [61, 316] on span "Personal" at bounding box center [125, 311] width 168 height 23
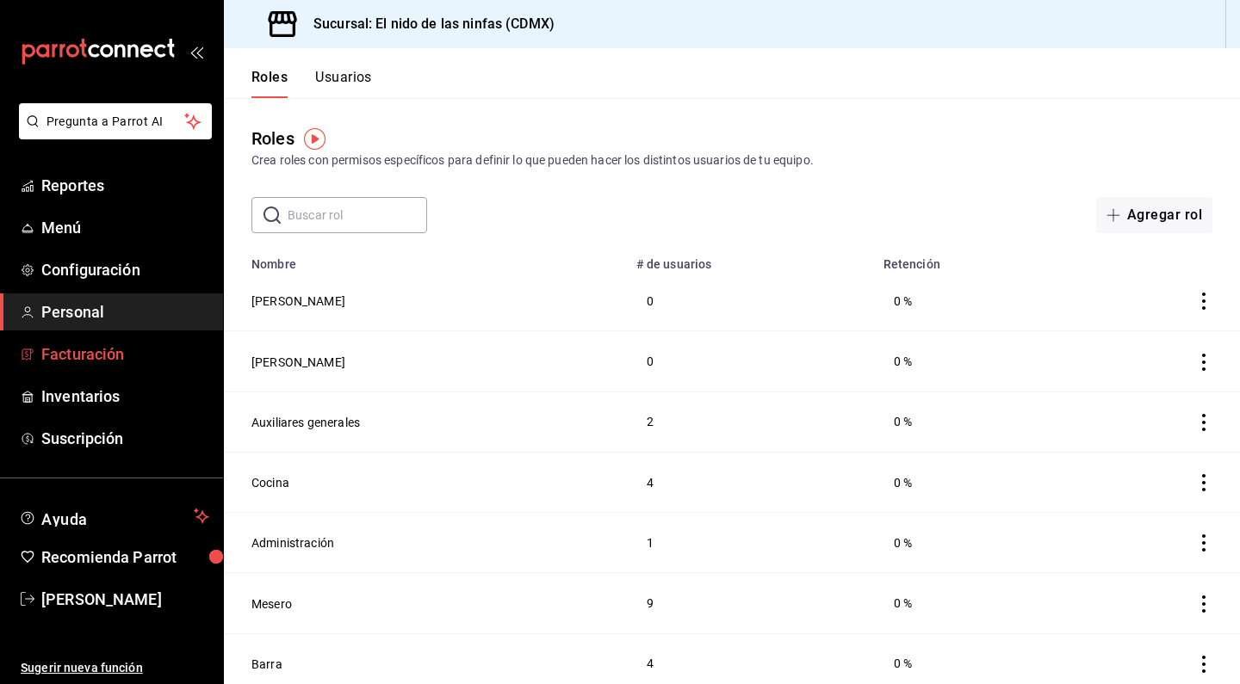
click at [74, 365] on span "Facturación" at bounding box center [125, 354] width 168 height 23
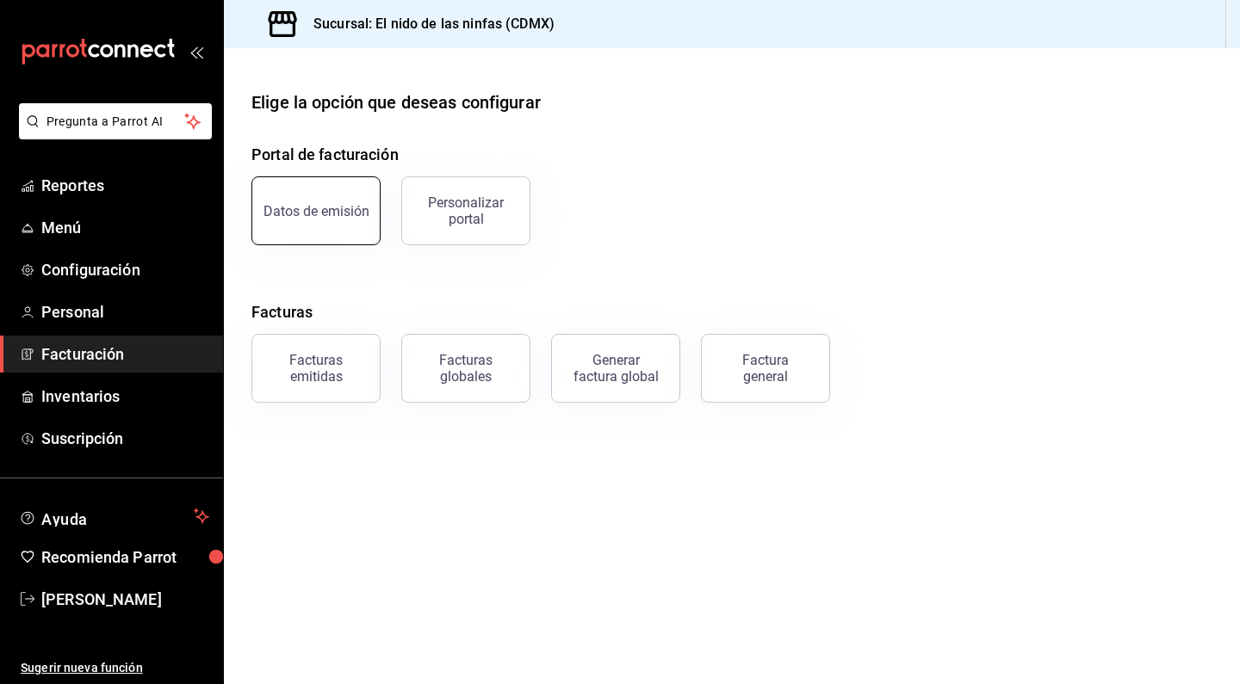
click at [318, 187] on button "Datos de emisión" at bounding box center [315, 210] width 129 height 69
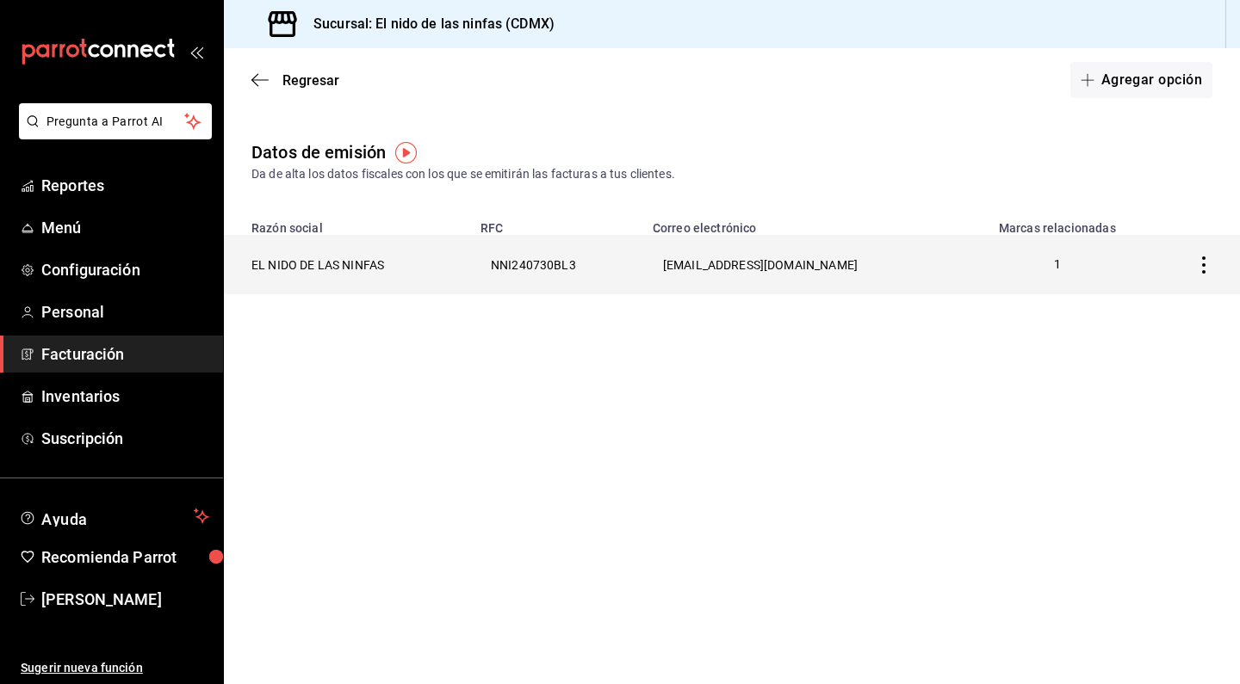
click at [666, 272] on th "elnidodelasninfas@gmail.com" at bounding box center [802, 264] width 321 height 59
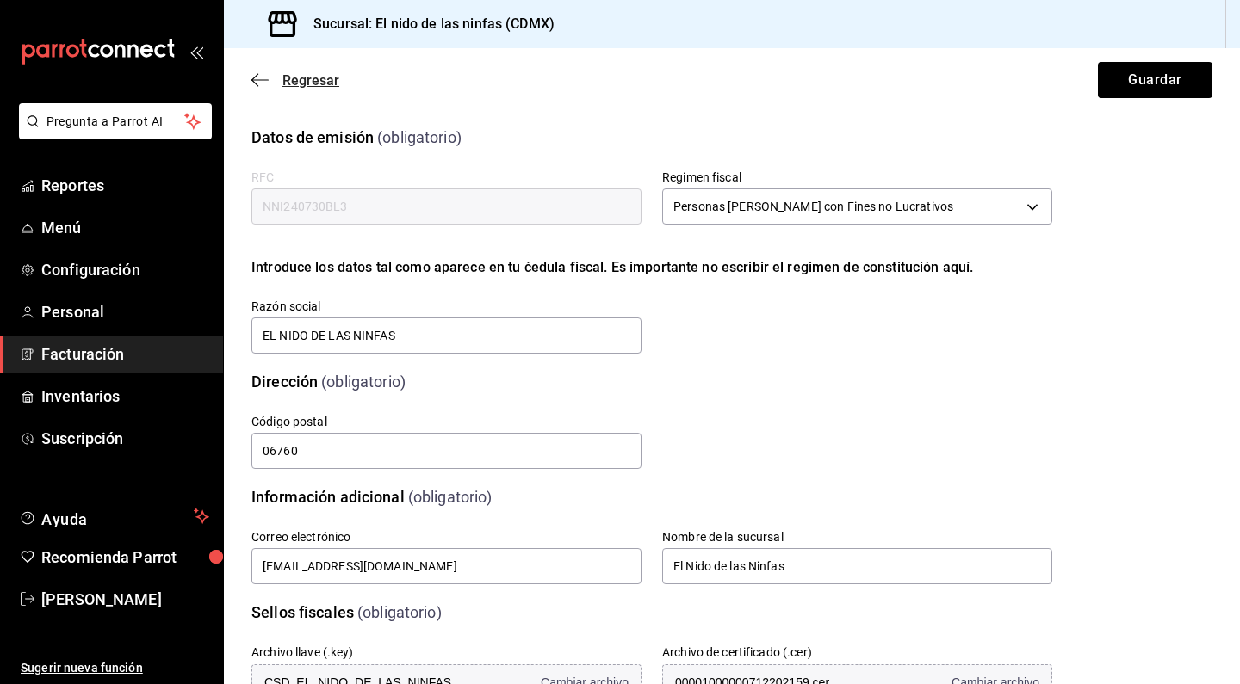
click at [257, 77] on icon "button" at bounding box center [259, 79] width 17 height 15
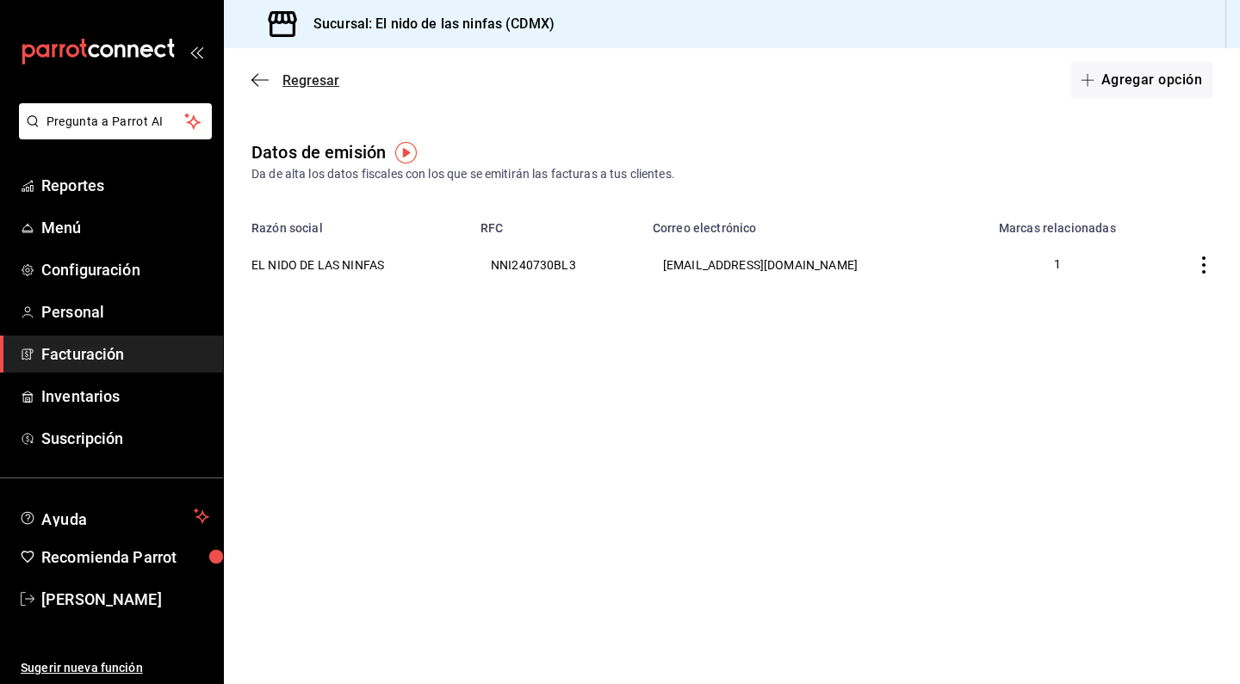
click at [253, 87] on icon "button" at bounding box center [259, 79] width 17 height 15
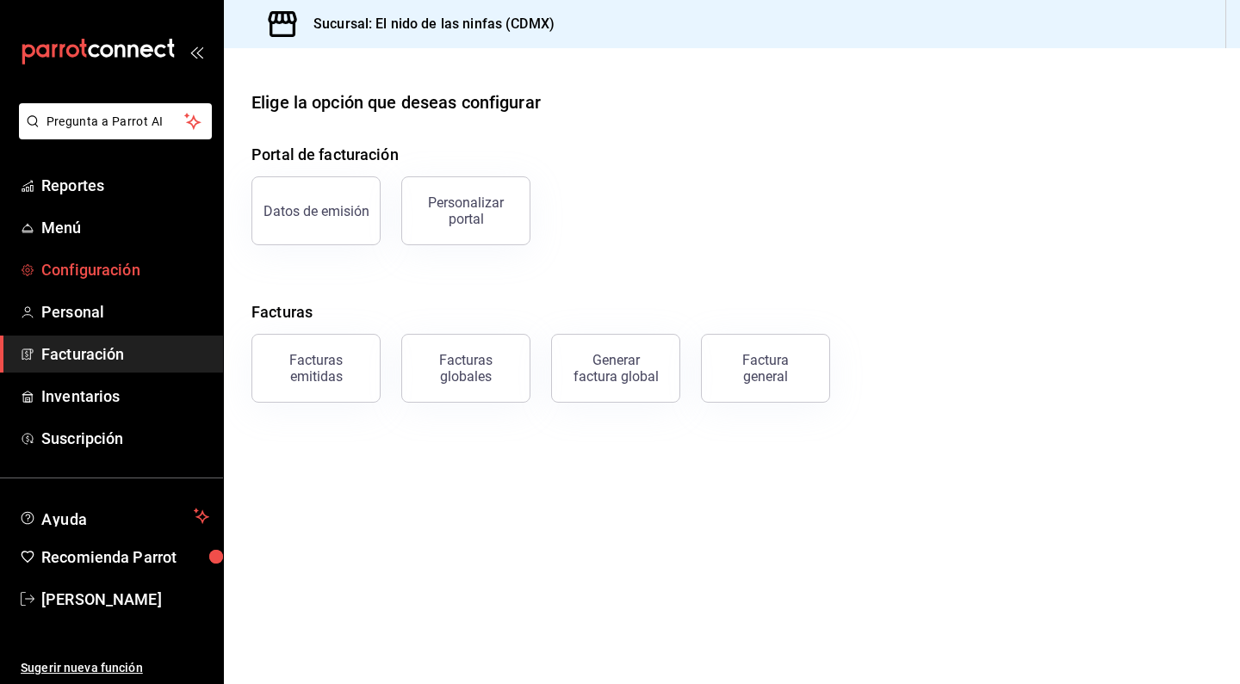
click at [82, 278] on span "Configuración" at bounding box center [125, 269] width 168 height 23
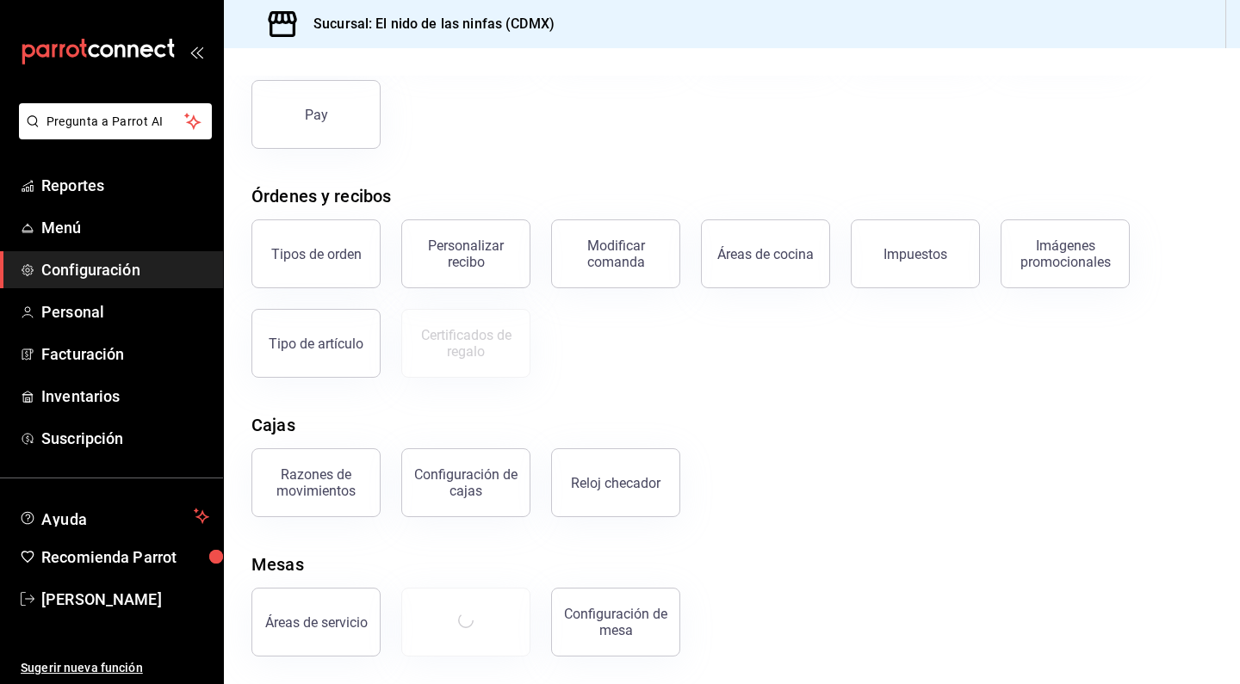
scroll to position [189, 0]
click at [472, 263] on div "Personalizar recibo" at bounding box center [465, 254] width 107 height 33
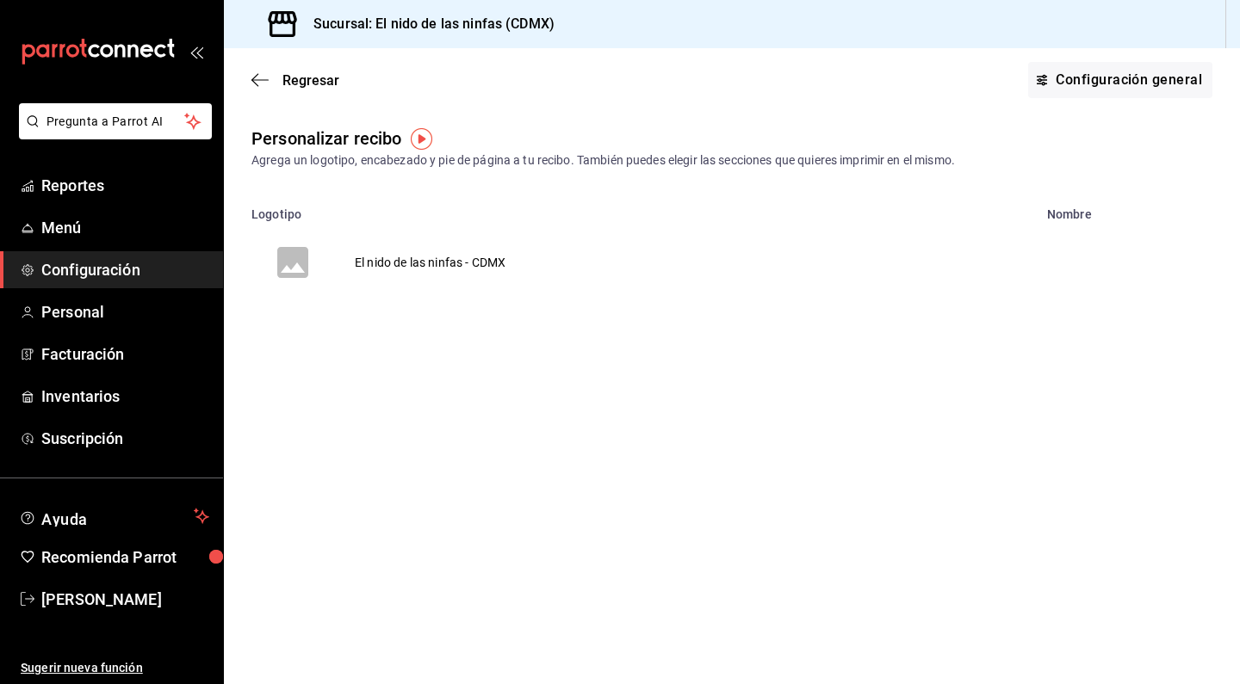
click at [464, 252] on td "El nido de las ninfas - CDMX" at bounding box center [430, 262] width 192 height 83
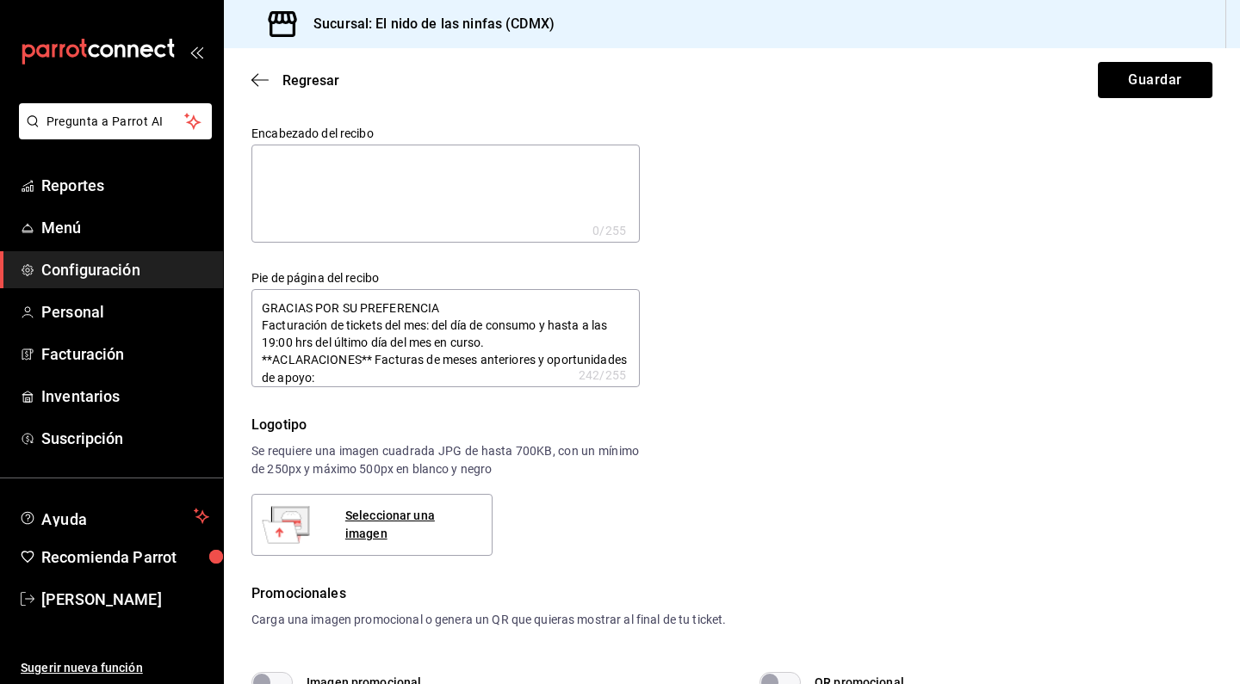
type textarea "x"
click at [49, 192] on span "Reportes" at bounding box center [125, 185] width 168 height 23
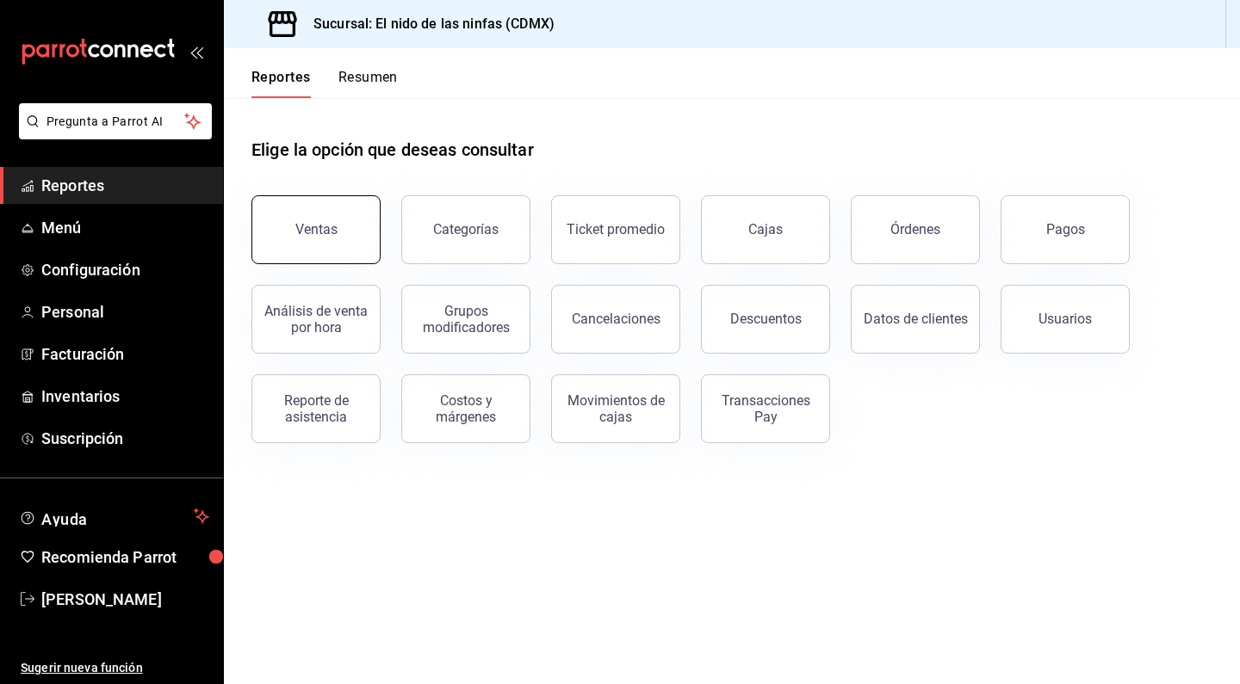
click at [313, 243] on button "Ventas" at bounding box center [315, 229] width 129 height 69
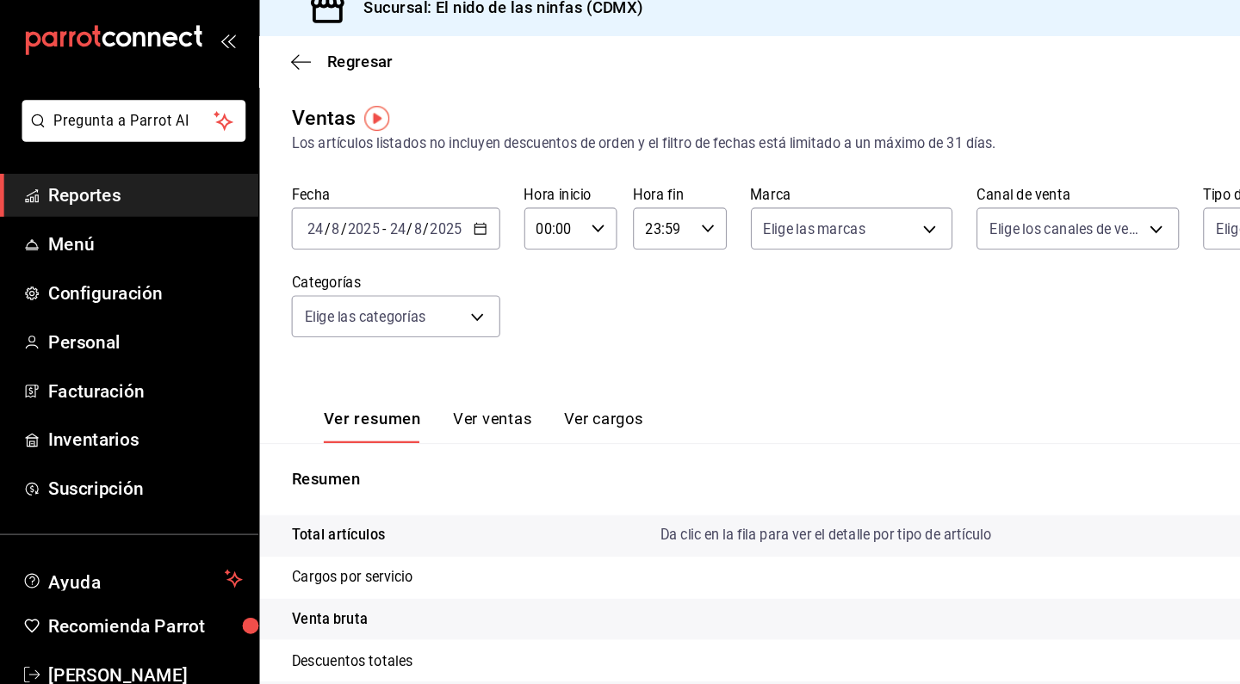
click at [616, 282] on div "Fecha 2025-08-24 24 / 8 / 2025 - 2025-08-24 24 / 8 / 2025 Hora inicio 00:00 Hor…" at bounding box center [731, 253] width 961 height 152
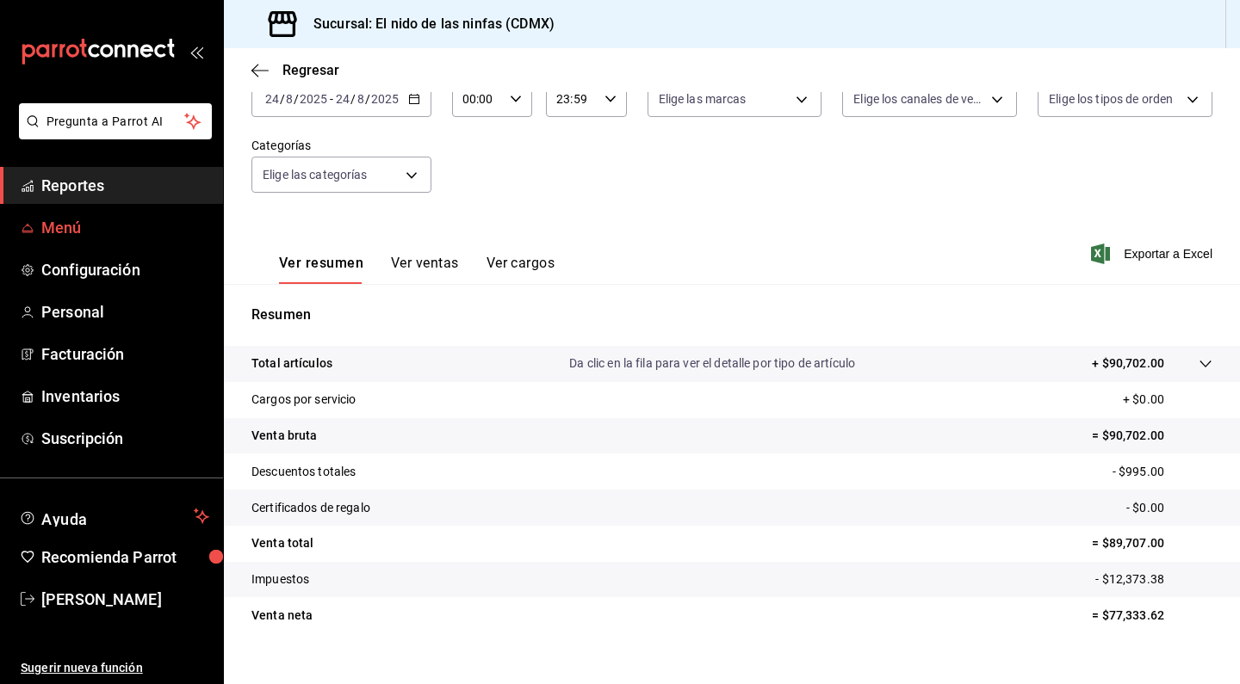
click at [53, 226] on span "Menú" at bounding box center [125, 227] width 168 height 23
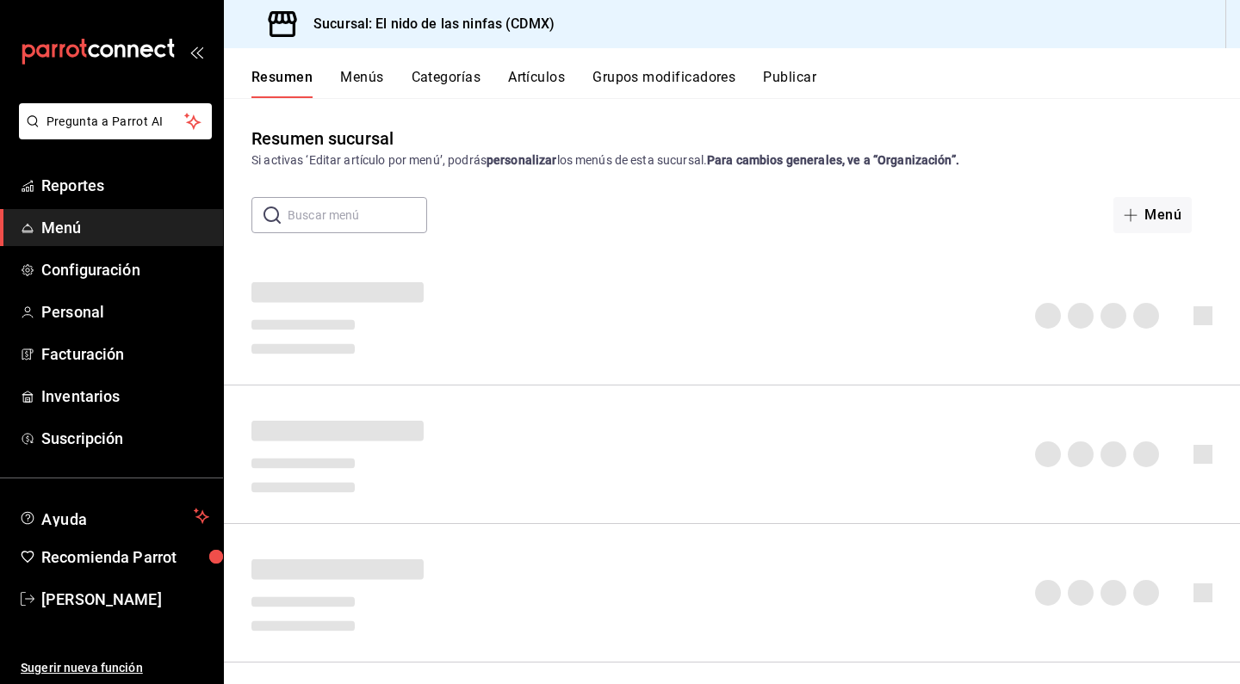
click at [53, 226] on span "Menú" at bounding box center [125, 227] width 168 height 23
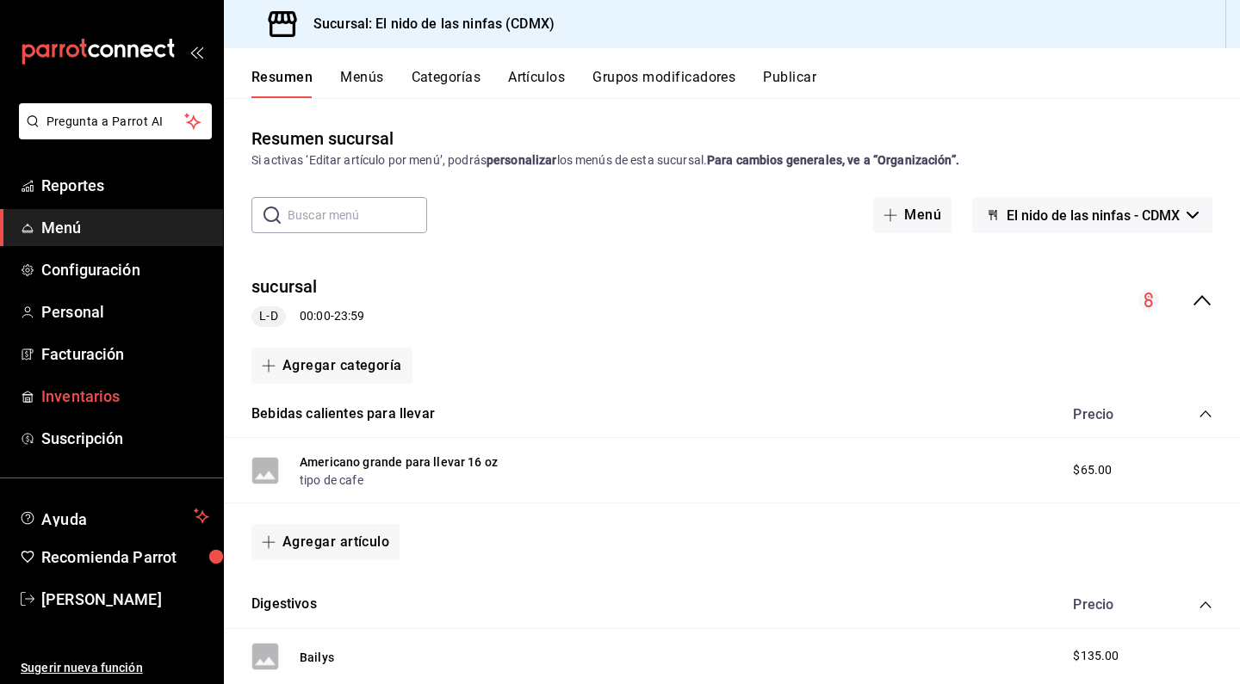
click at [60, 406] on span "Inventarios" at bounding box center [125, 396] width 168 height 23
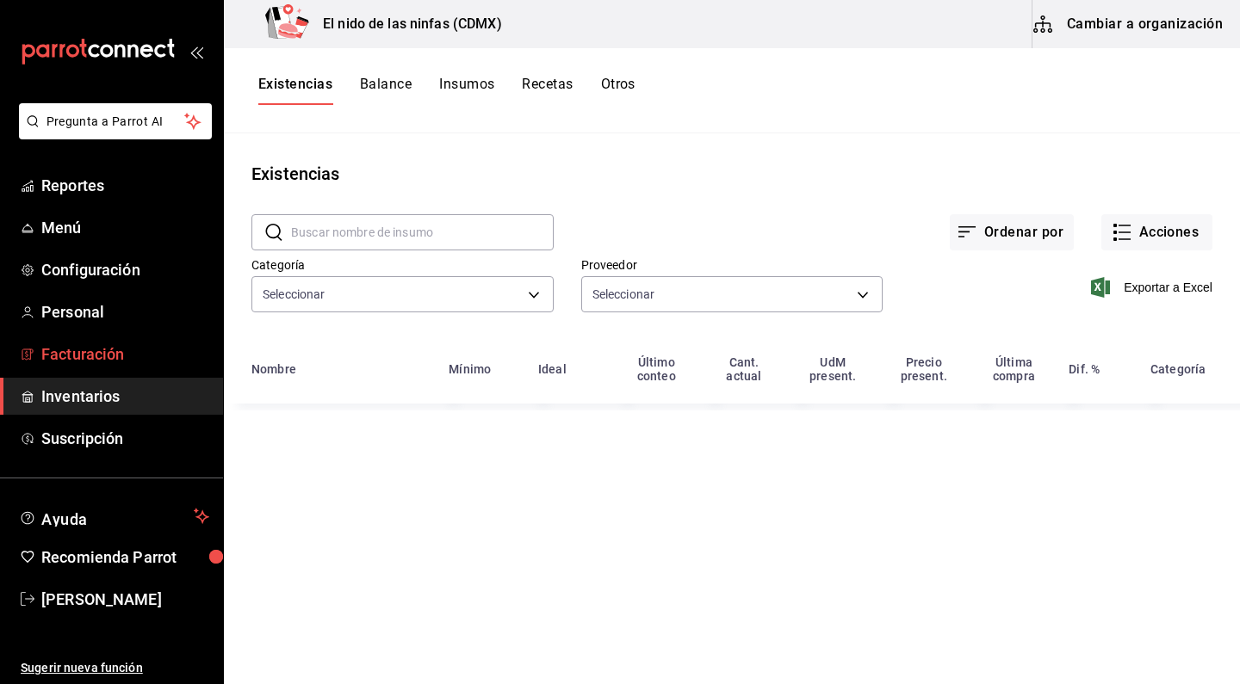
type input "a5482ac0-2c30-4bac-9896-1b5b3e2acefb,d2670265-2a51-4bb0-9ff6-87aa0e82e123,1dd87…"
type input "ffa525ba-d419-4fbd-a2cf-2fa9b3e957f6,13e22313-6340-4187-a848-d76b70e8f9e4,f5484…"
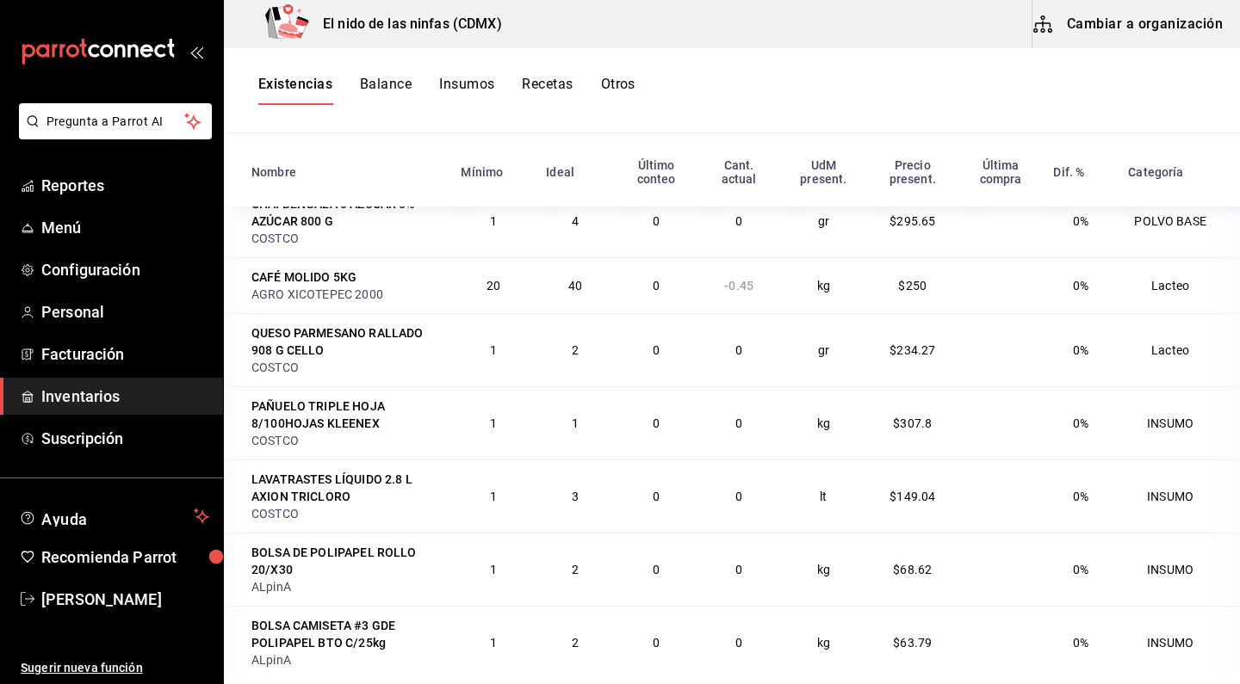
scroll to position [4068, 0]
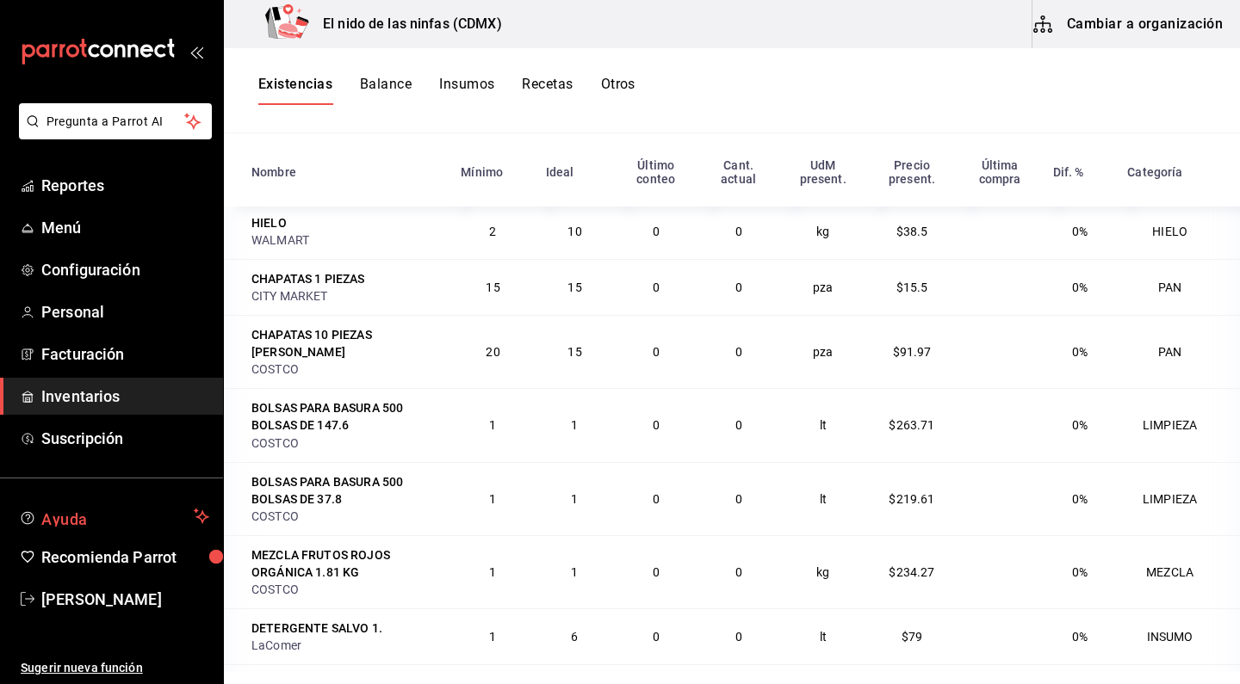
click at [76, 506] on span "Ayuda" at bounding box center [113, 516] width 145 height 21
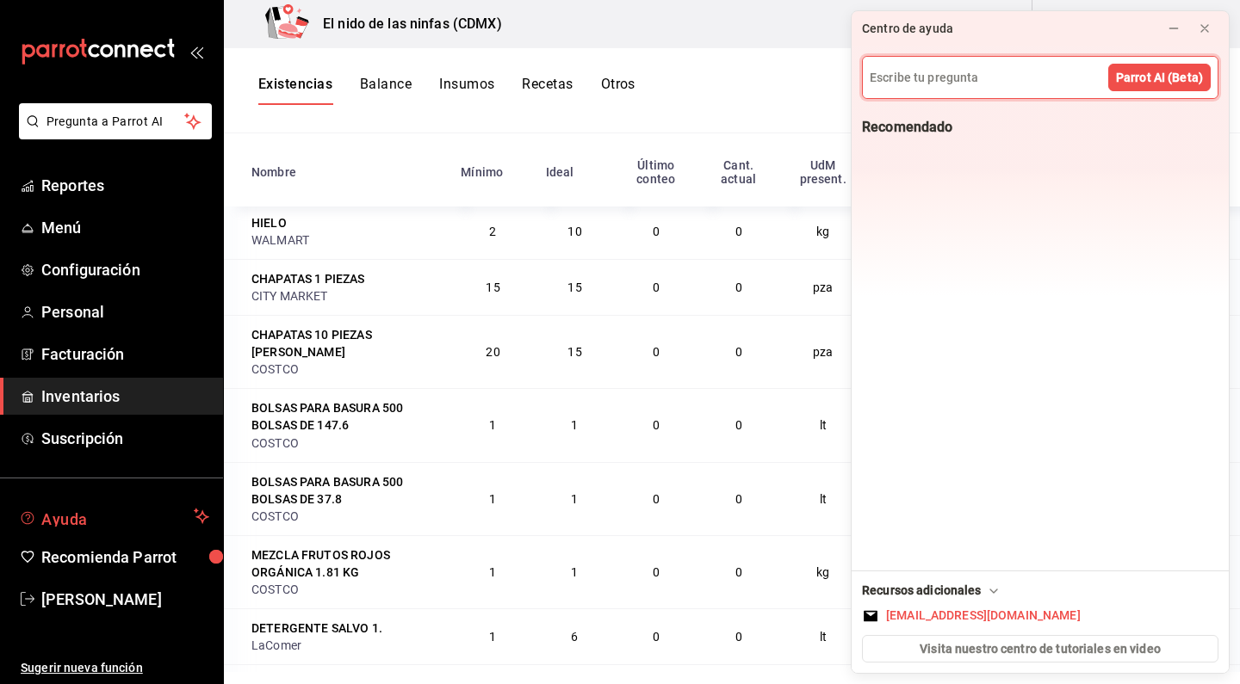
scroll to position [4205, 0]
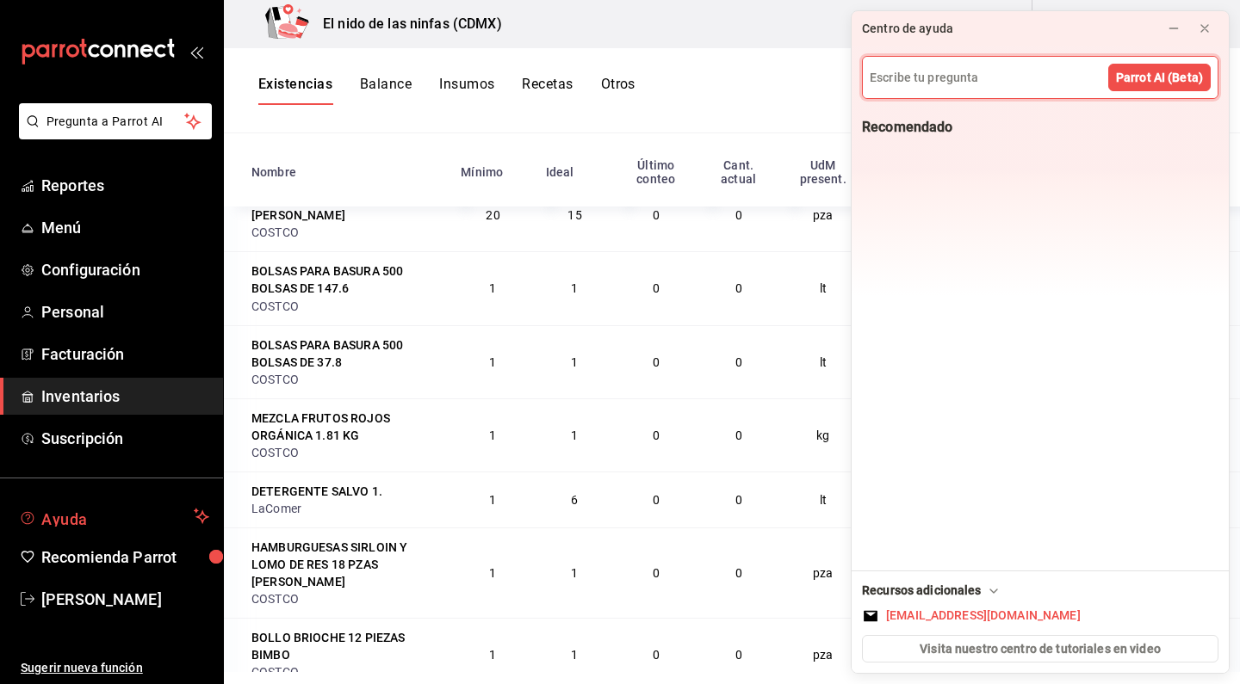
click at [76, 506] on span "Ayuda" at bounding box center [113, 516] width 145 height 21
click at [1207, 28] on icon at bounding box center [1205, 29] width 14 height 14
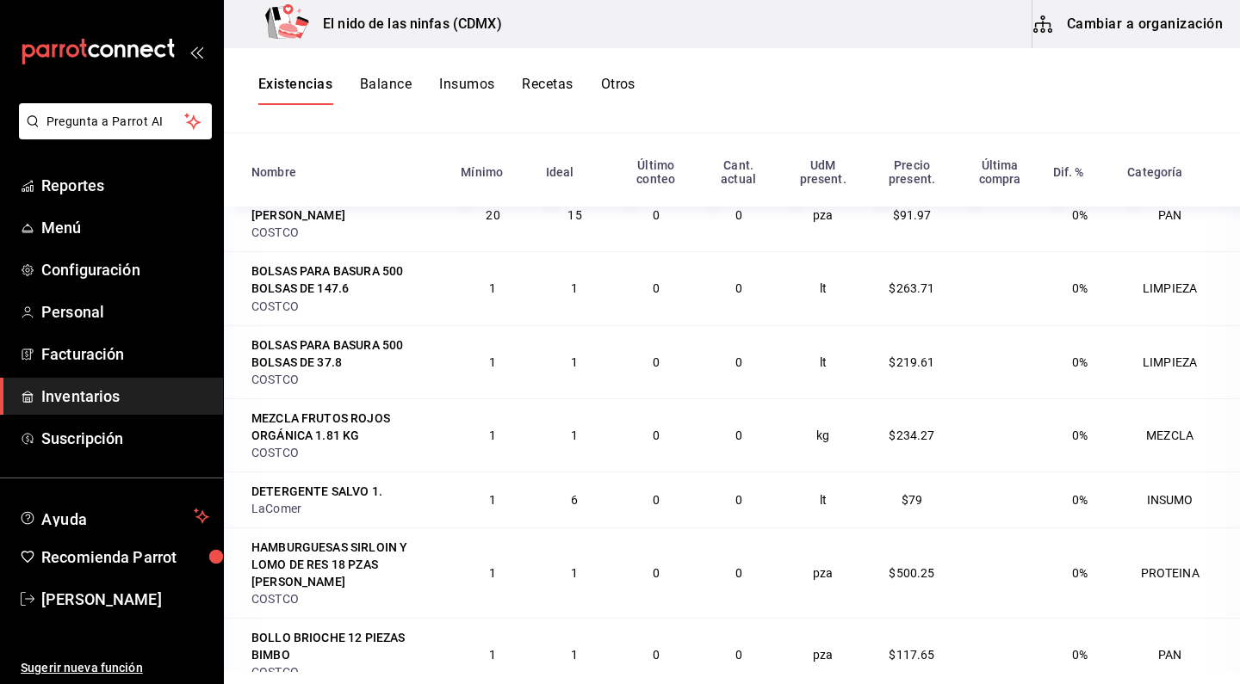
click at [1132, 33] on button "Cambiar a organización" at bounding box center [1129, 24] width 194 height 48
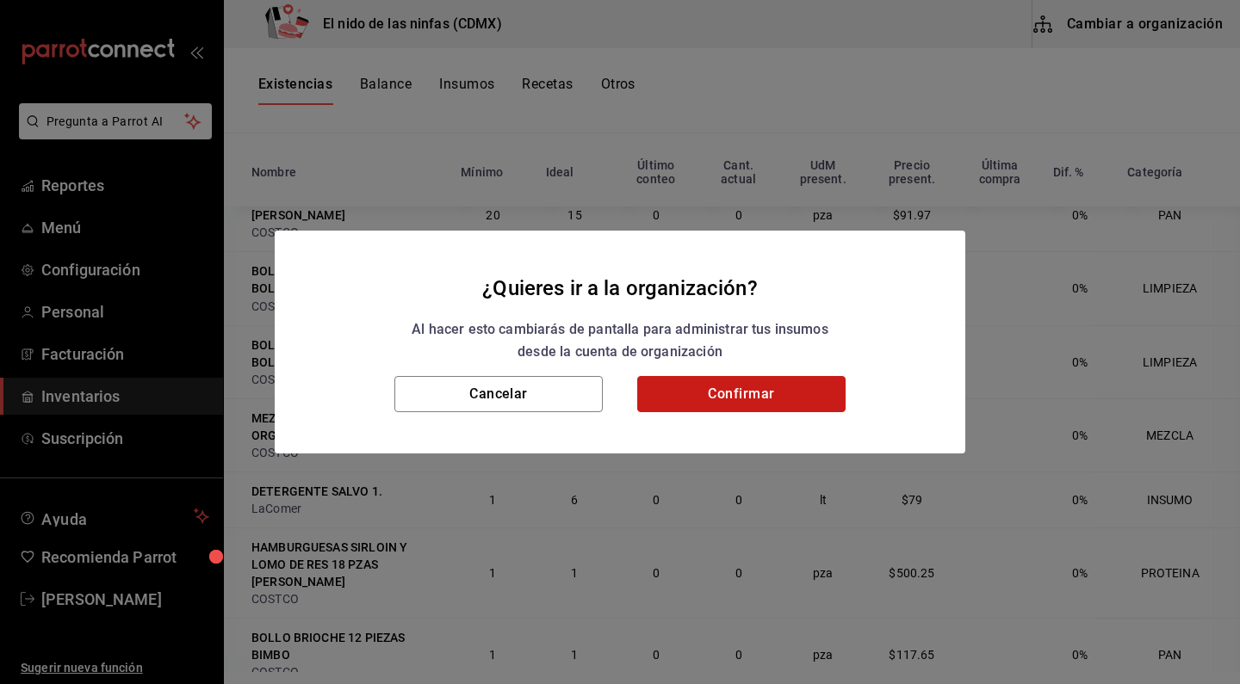
click at [752, 408] on button "Confirmar" at bounding box center [741, 394] width 208 height 36
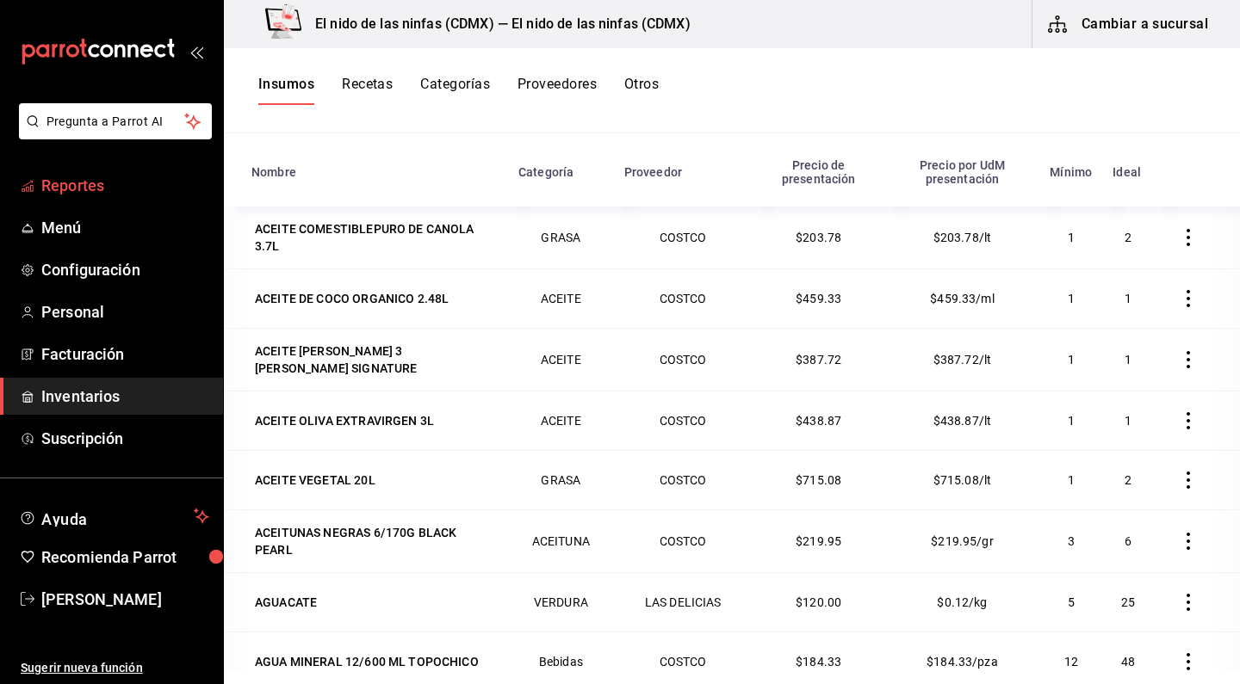
click at [94, 179] on span "Reportes" at bounding box center [125, 185] width 168 height 23
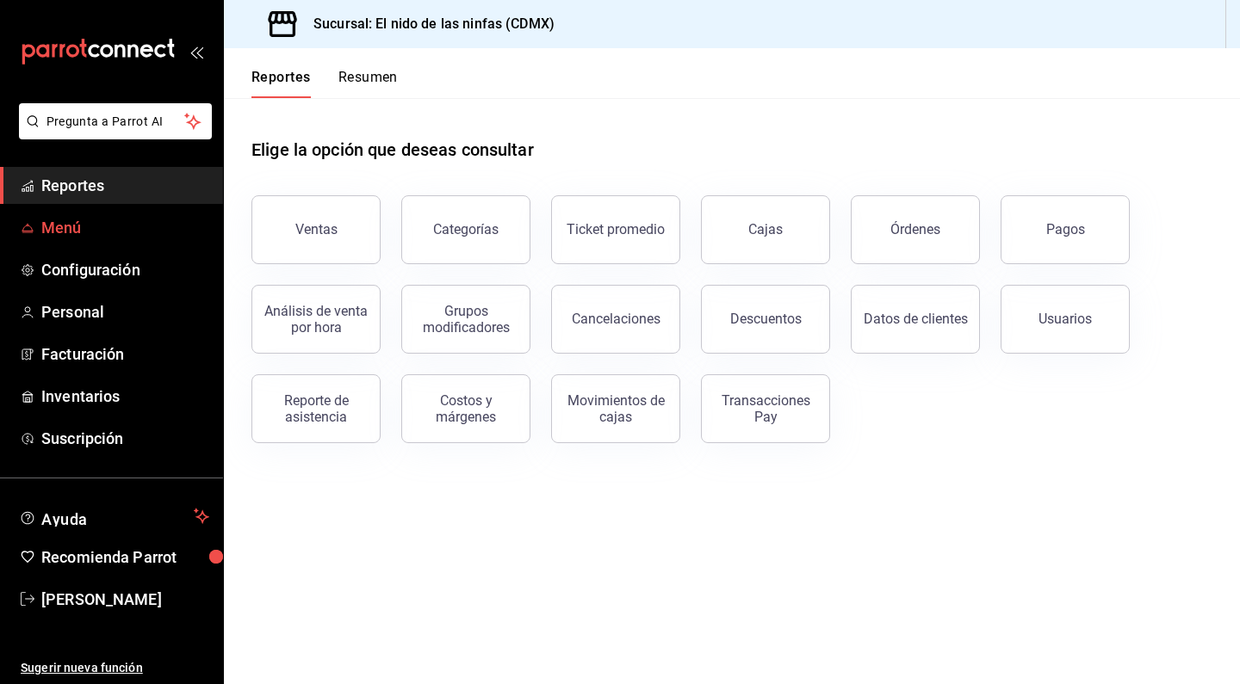
click at [69, 227] on span "Menú" at bounding box center [125, 227] width 168 height 23
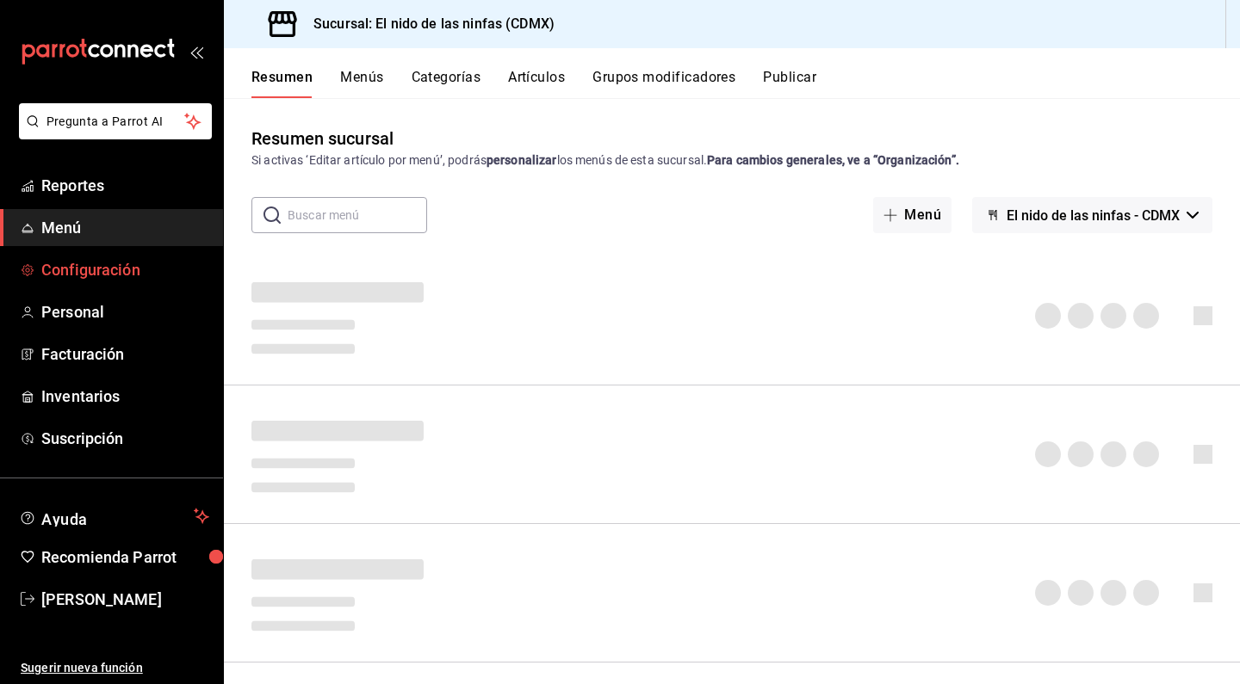
click at [59, 279] on span "Configuración" at bounding box center [125, 269] width 168 height 23
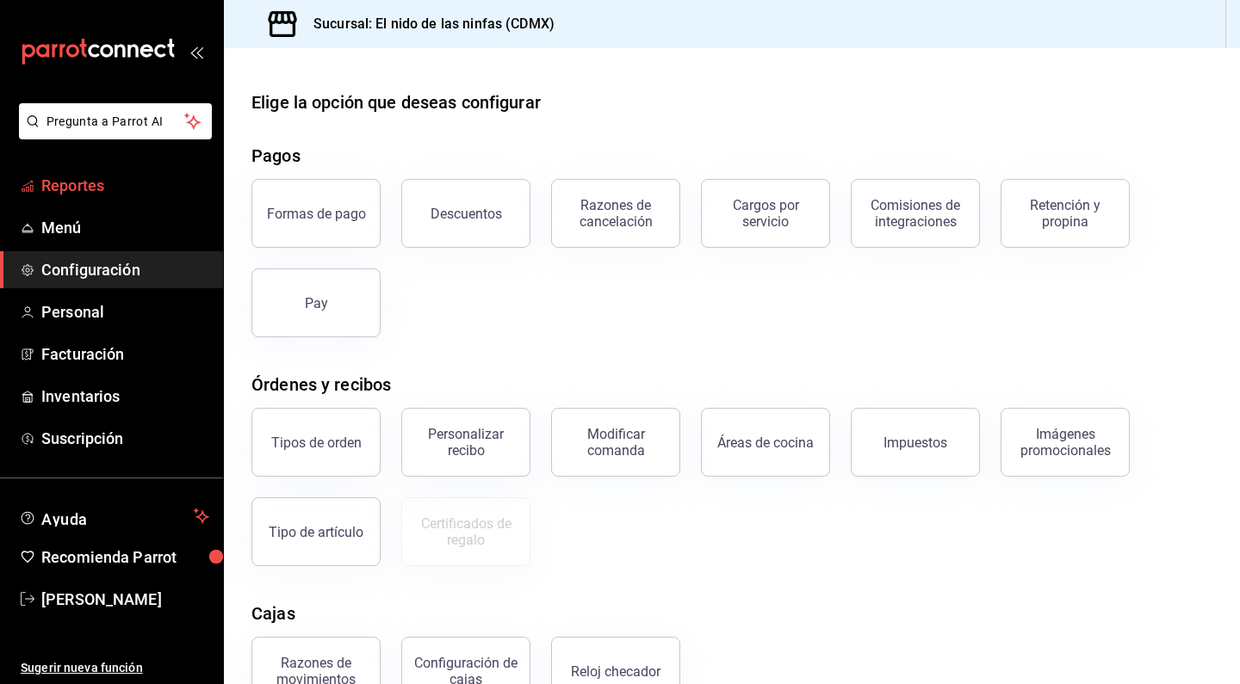
click at [53, 191] on span "Reportes" at bounding box center [125, 185] width 168 height 23
